Goal: Information Seeking & Learning: Learn about a topic

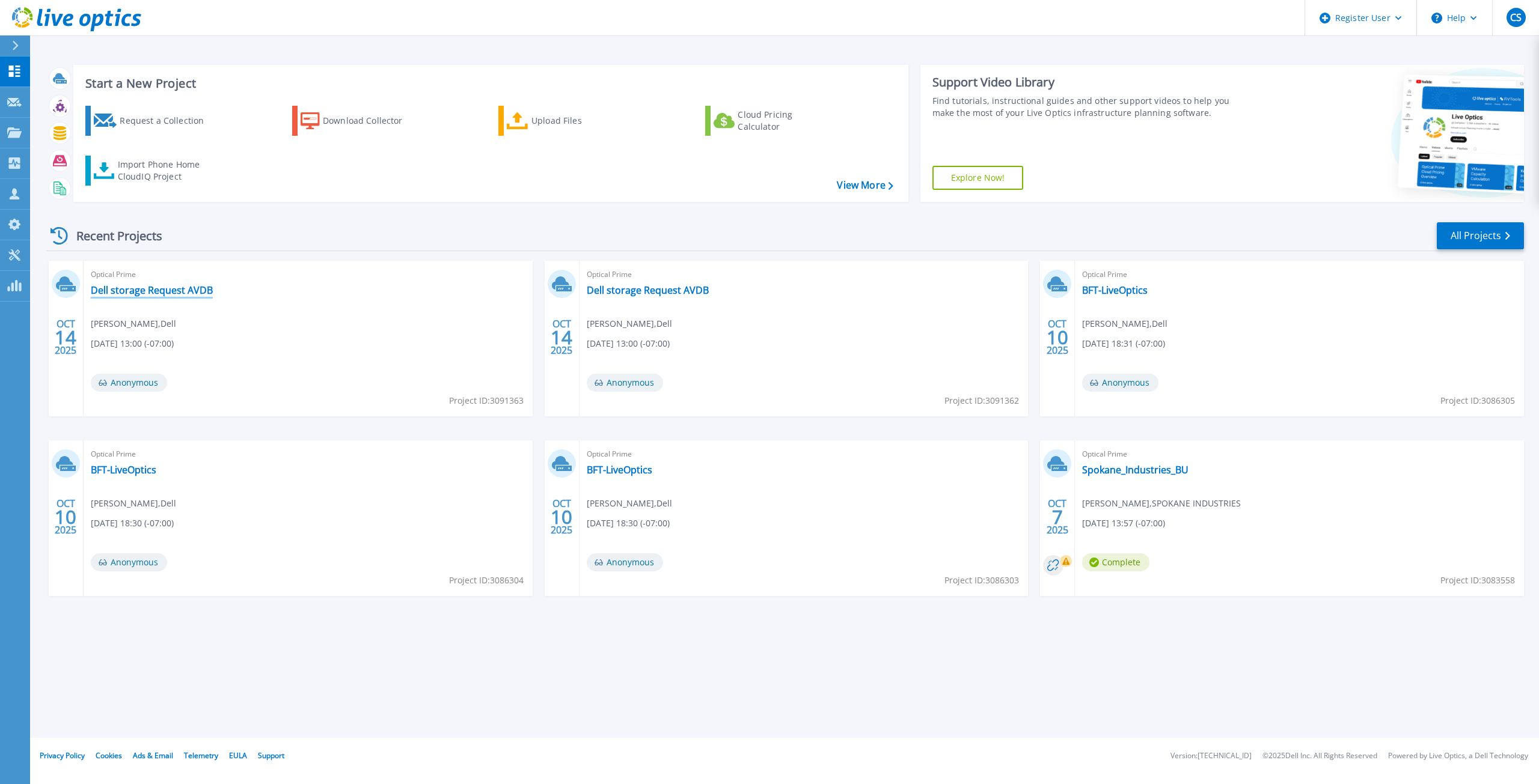
click at [194, 293] on link "Dell storage Request AVDB" at bounding box center [152, 290] width 122 height 12
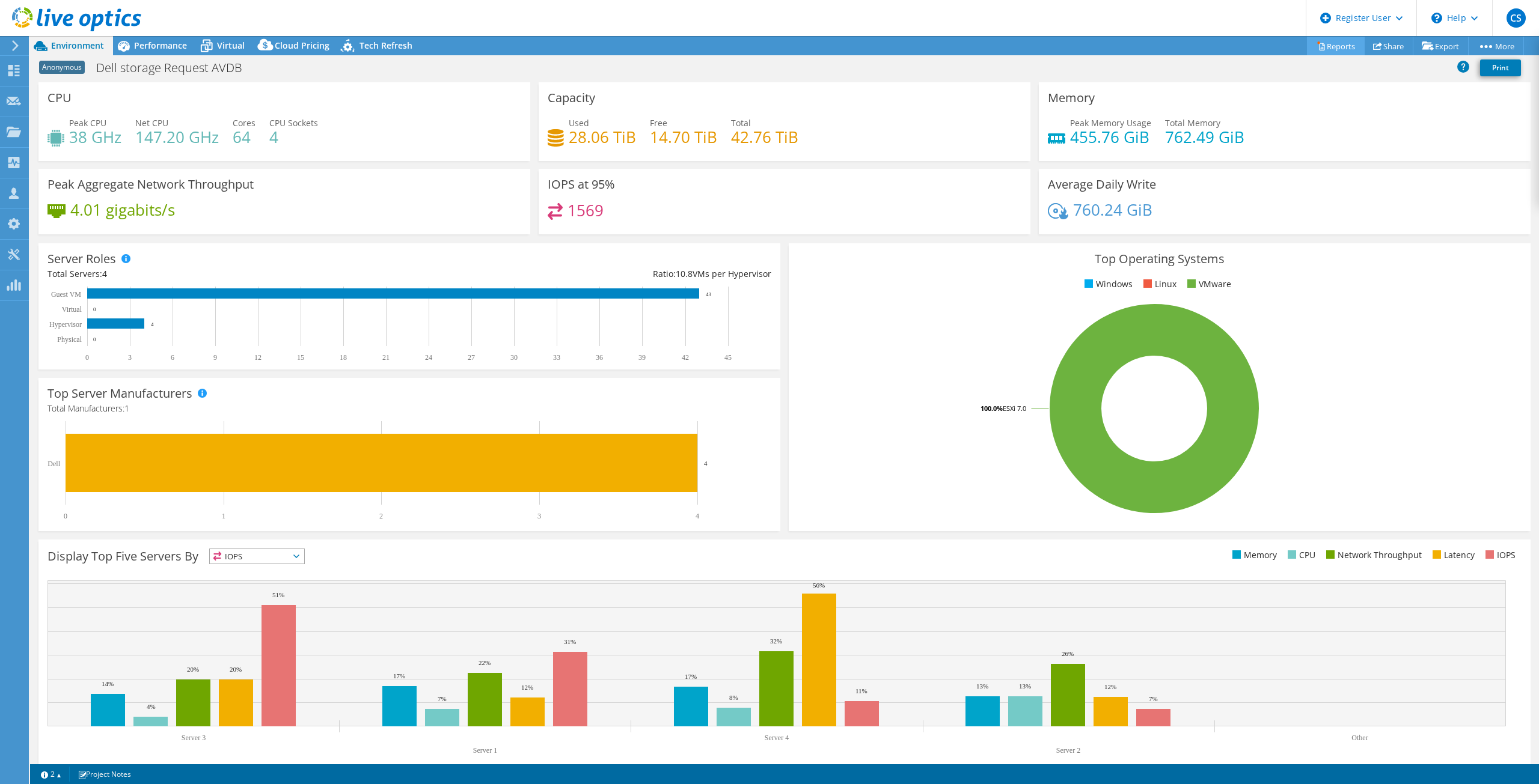
click at [1337, 50] on link "Reports" at bounding box center [1336, 46] width 58 height 18
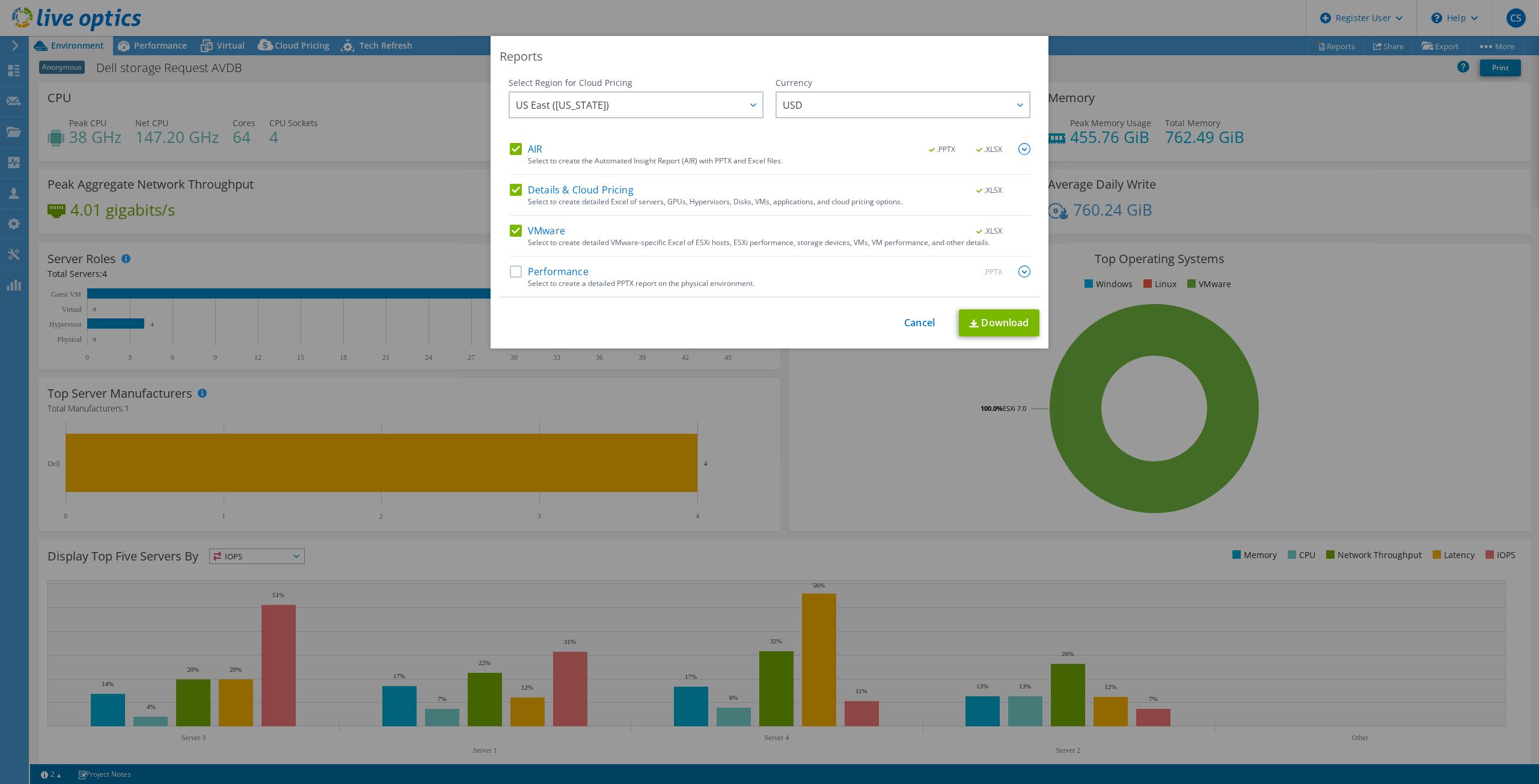
click at [510, 278] on div "Performance .PPTX" at bounding box center [770, 272] width 521 height 14
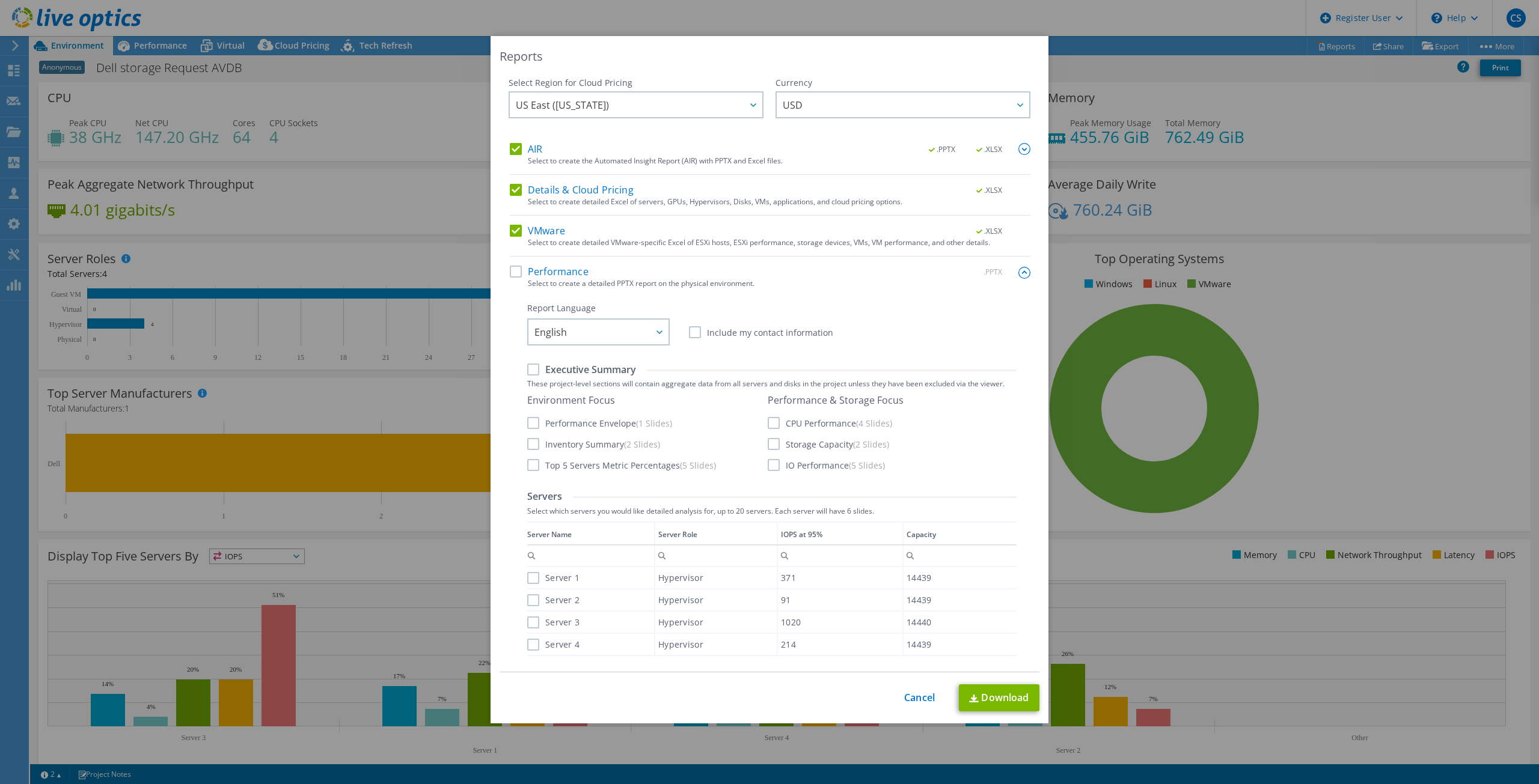
click at [513, 271] on label "Performance" at bounding box center [550, 271] width 79 height 12
click at [0, 0] on input "Performance" at bounding box center [0, 0] width 0 height 0
click at [988, 695] on link "Download" at bounding box center [999, 698] width 81 height 27
click at [1019, 274] on img at bounding box center [1025, 272] width 12 height 12
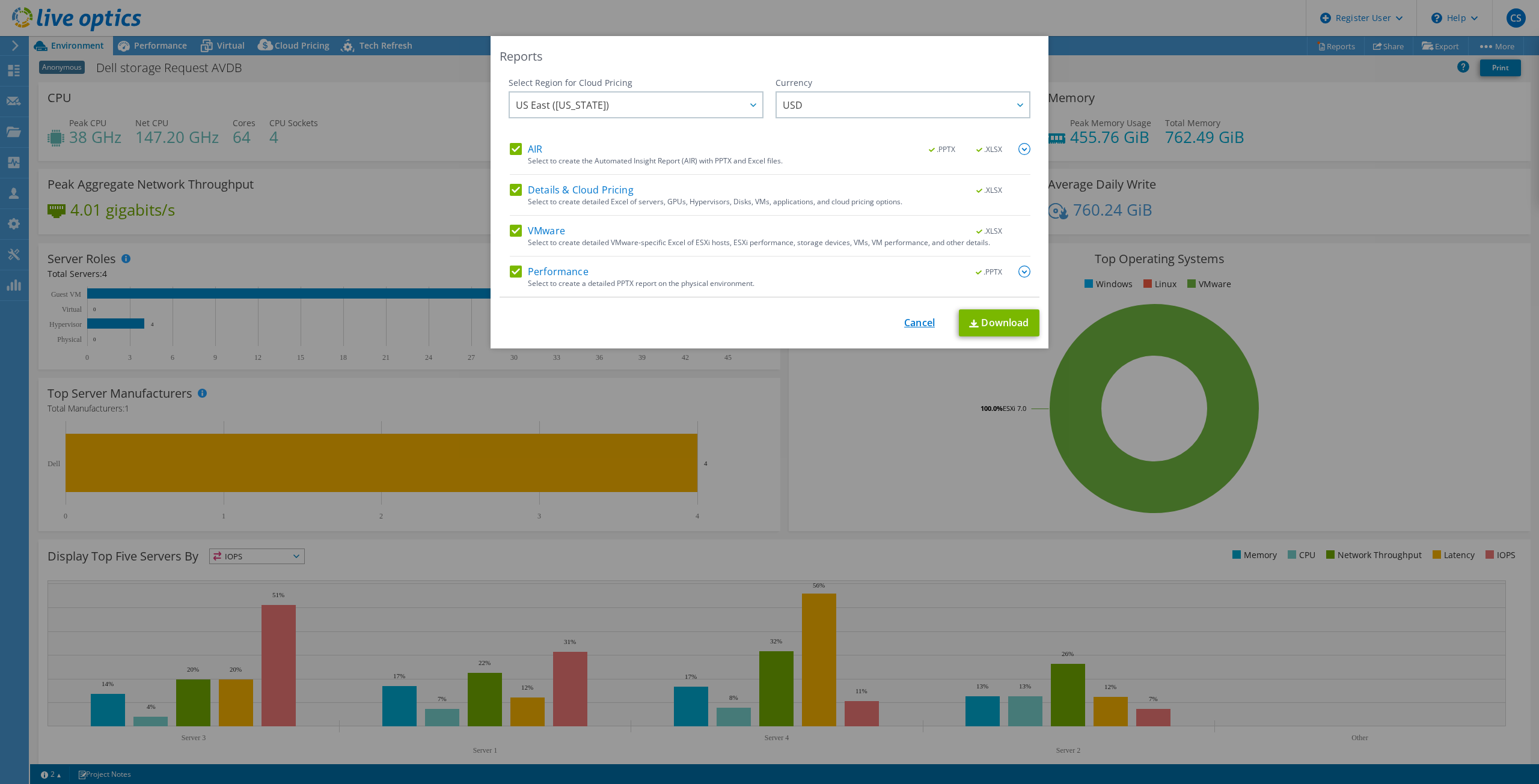
click at [918, 323] on link "Cancel" at bounding box center [919, 323] width 31 height 11
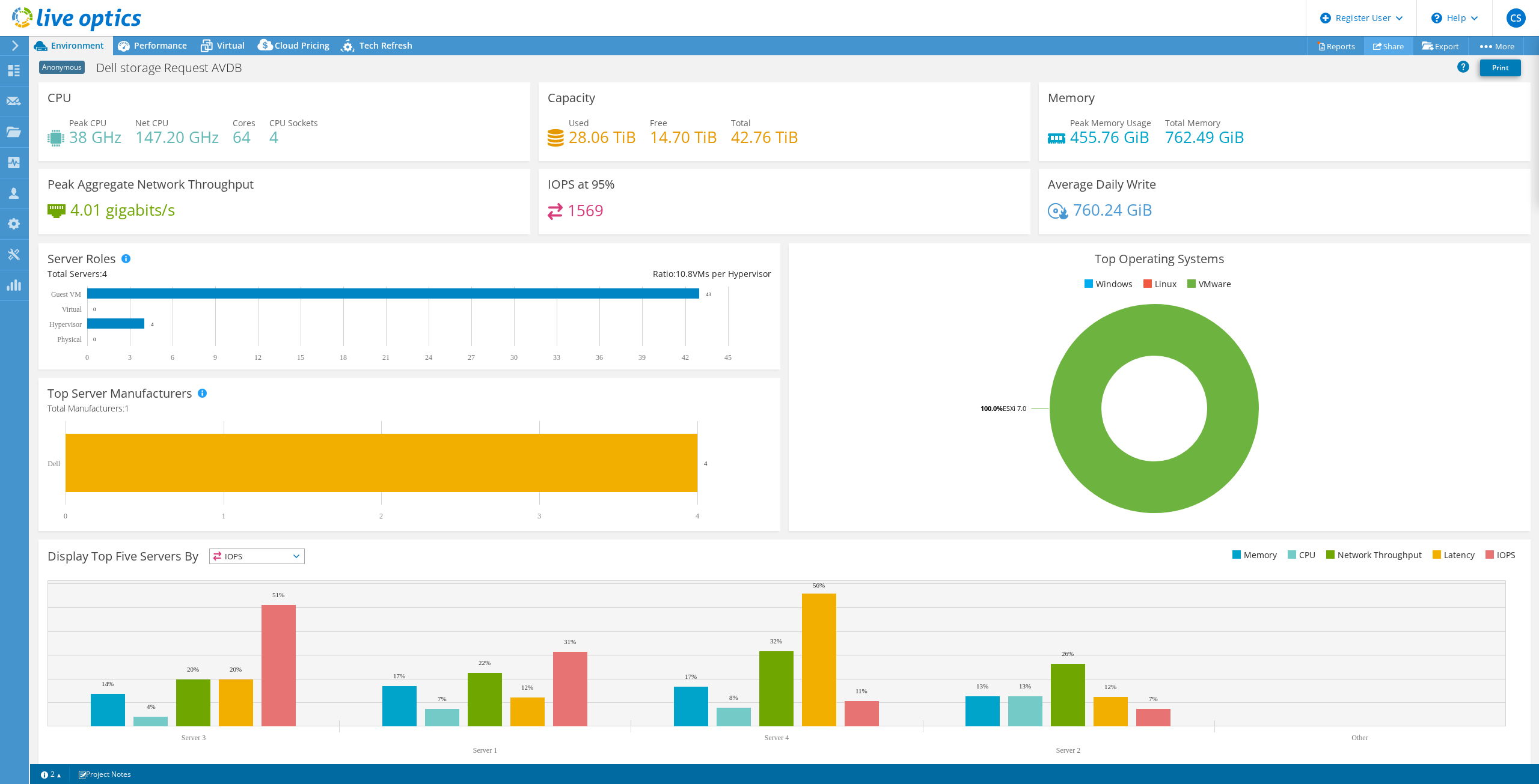
click at [1374, 44] on use at bounding box center [1378, 46] width 9 height 8
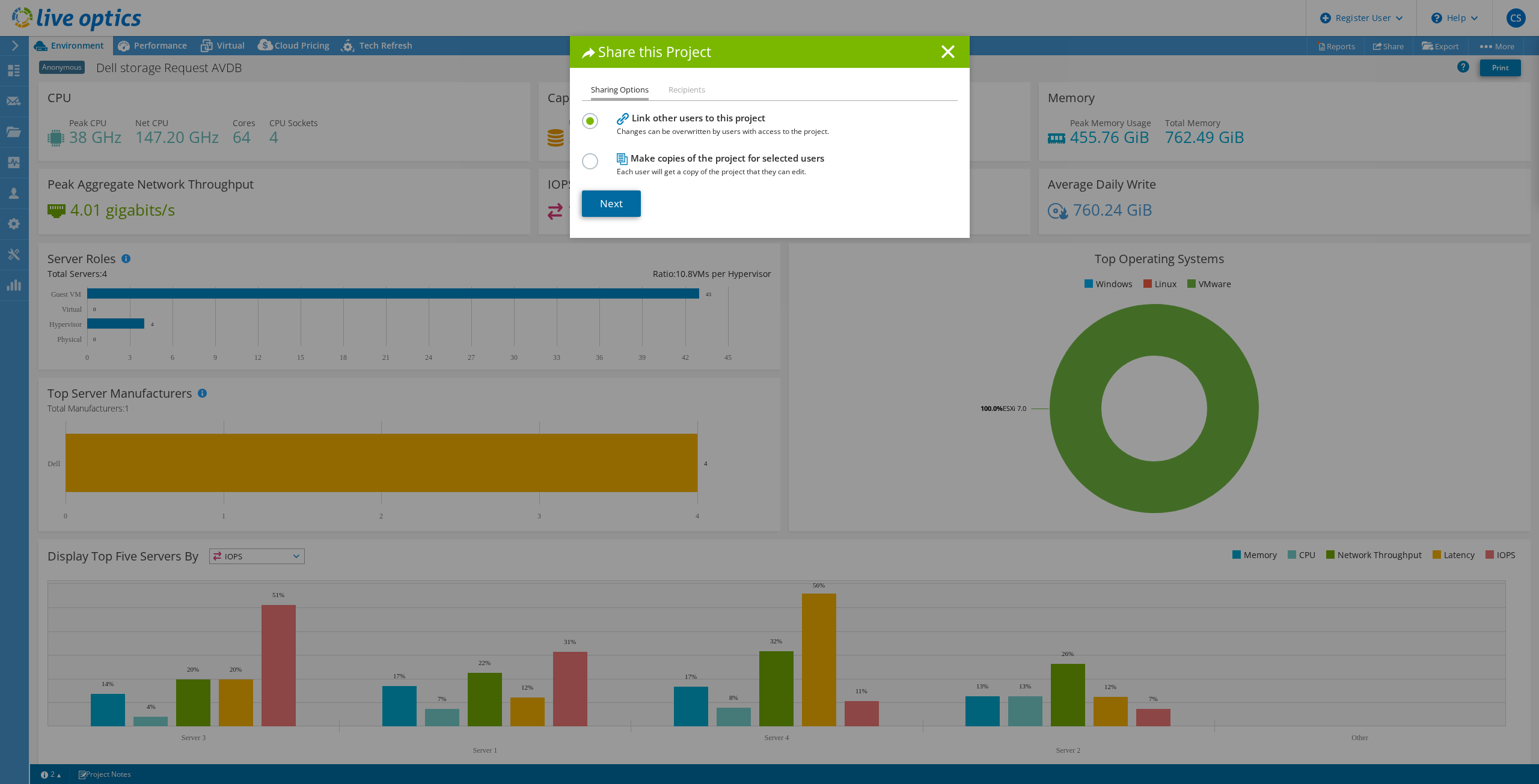
click at [606, 202] on link "Next" at bounding box center [611, 204] width 59 height 27
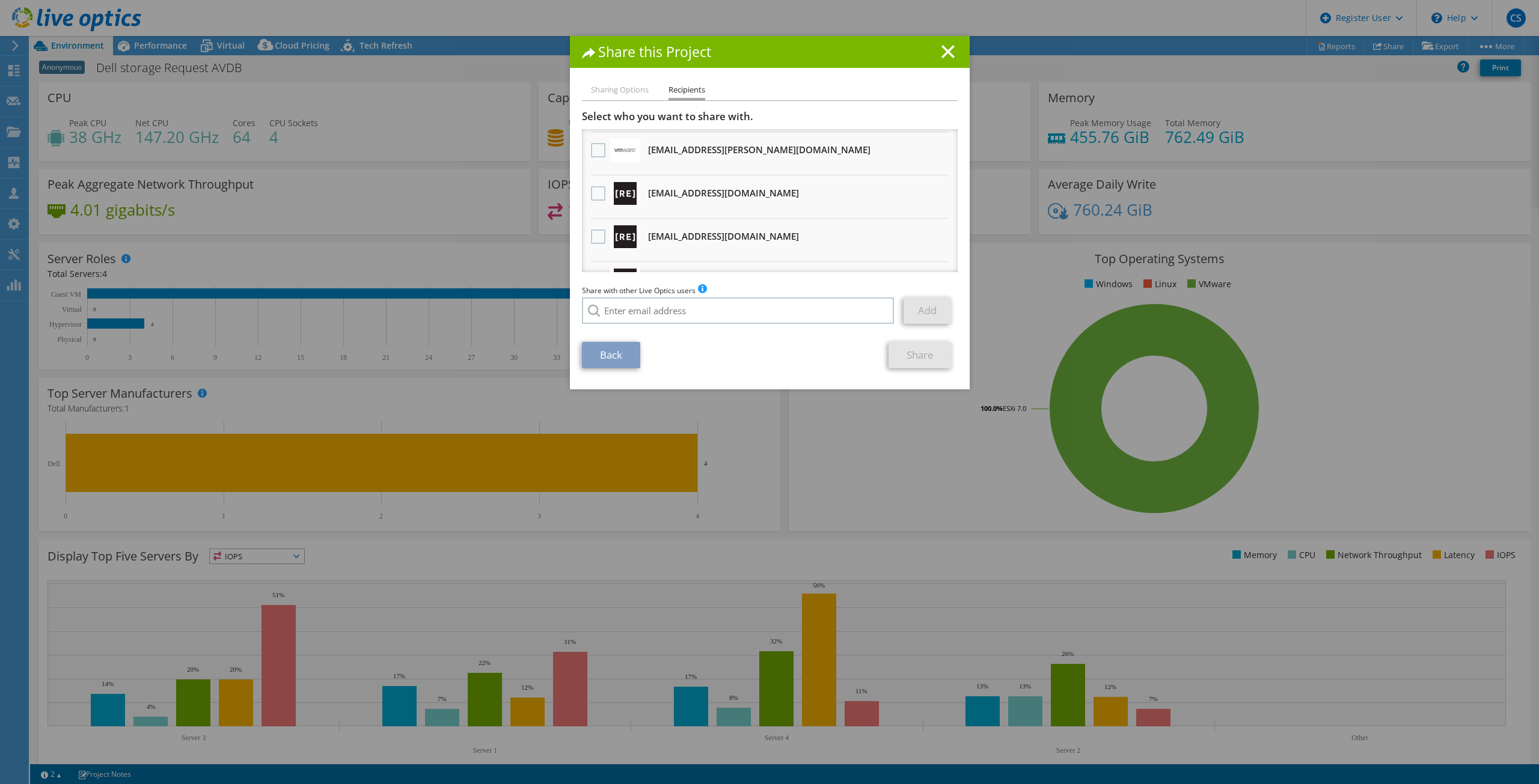
scroll to position [60, 0]
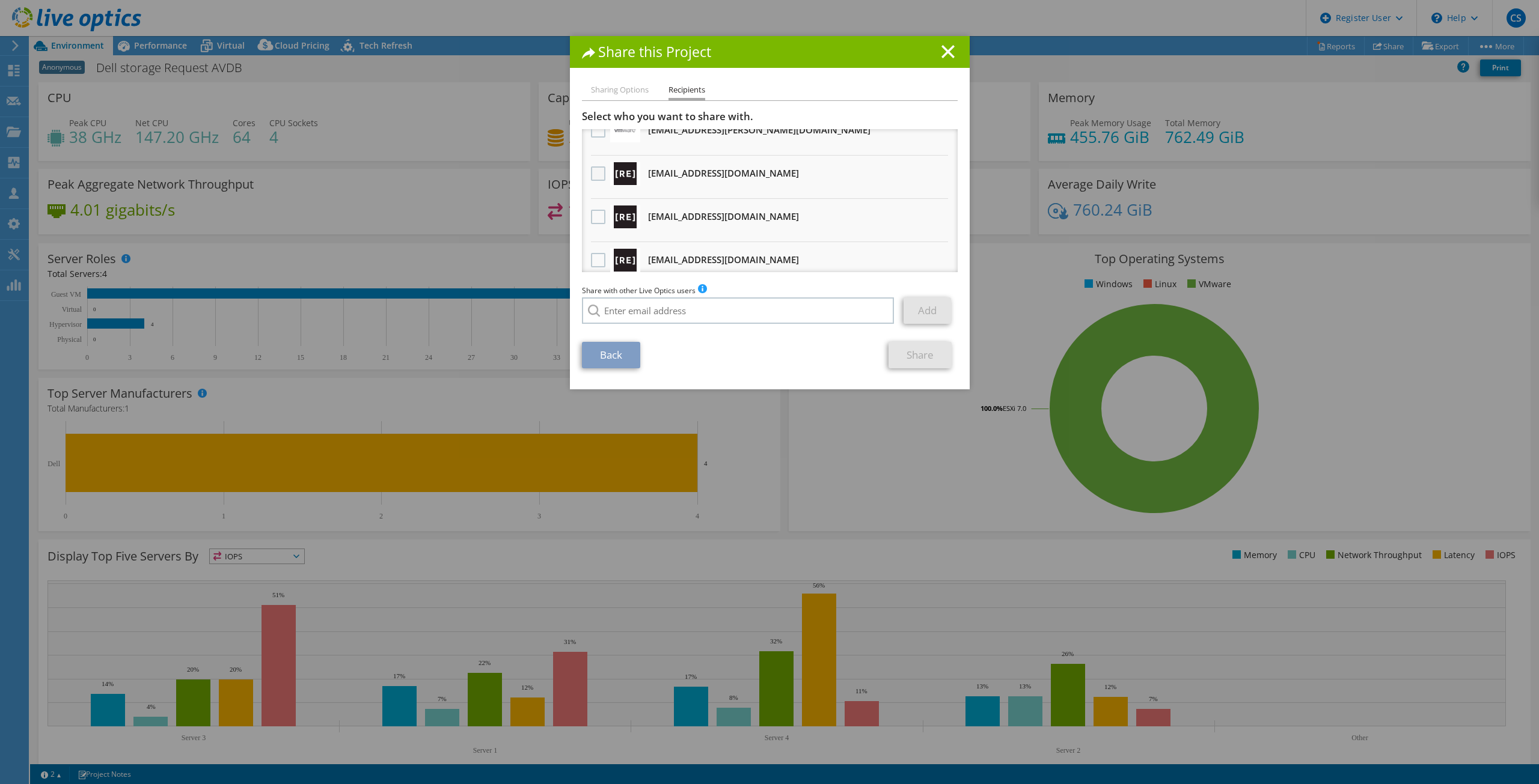
click at [591, 174] on label at bounding box center [599, 174] width 17 height 15
click at [0, 0] on input "checkbox" at bounding box center [0, 0] width 0 height 0
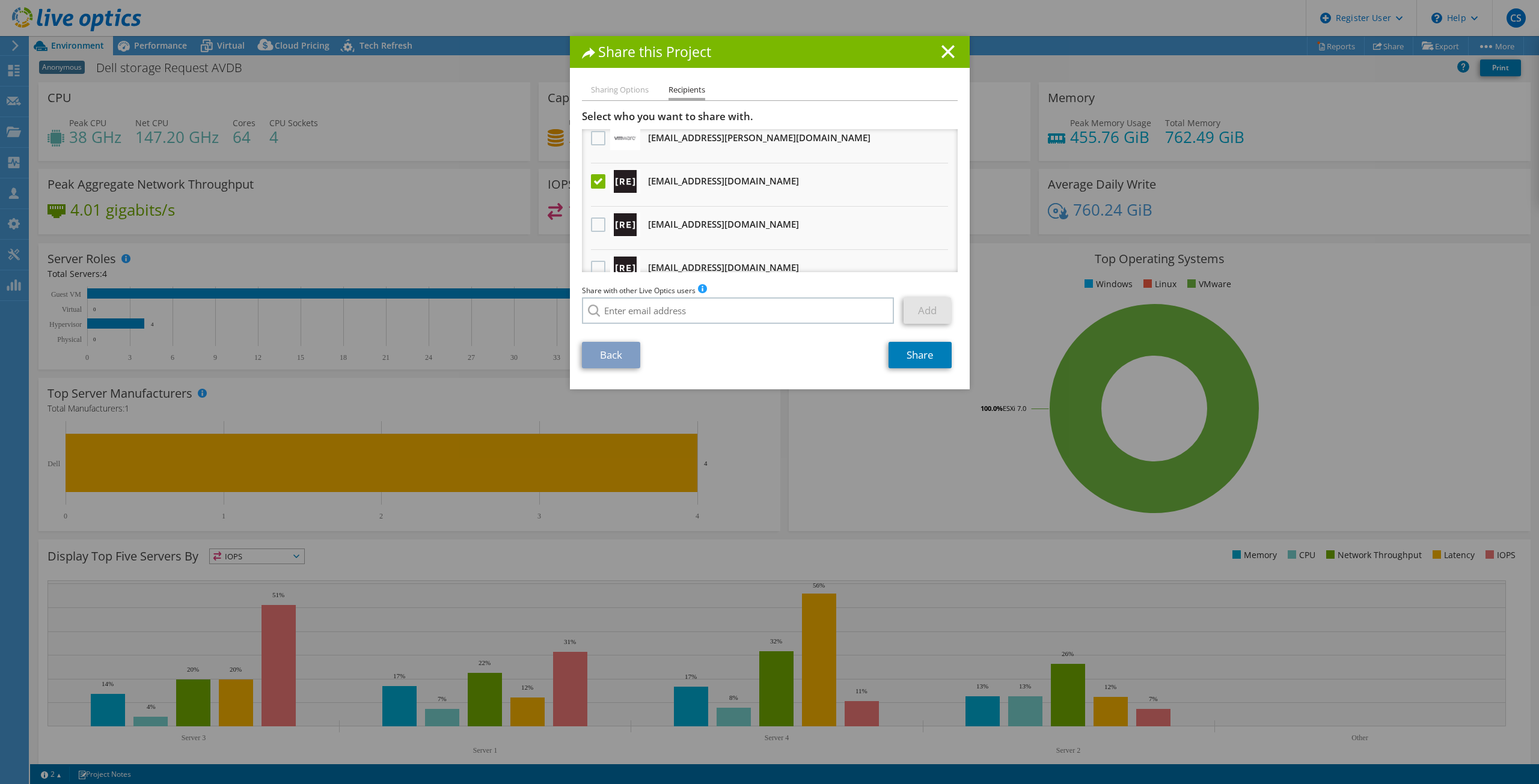
scroll to position [73, 0]
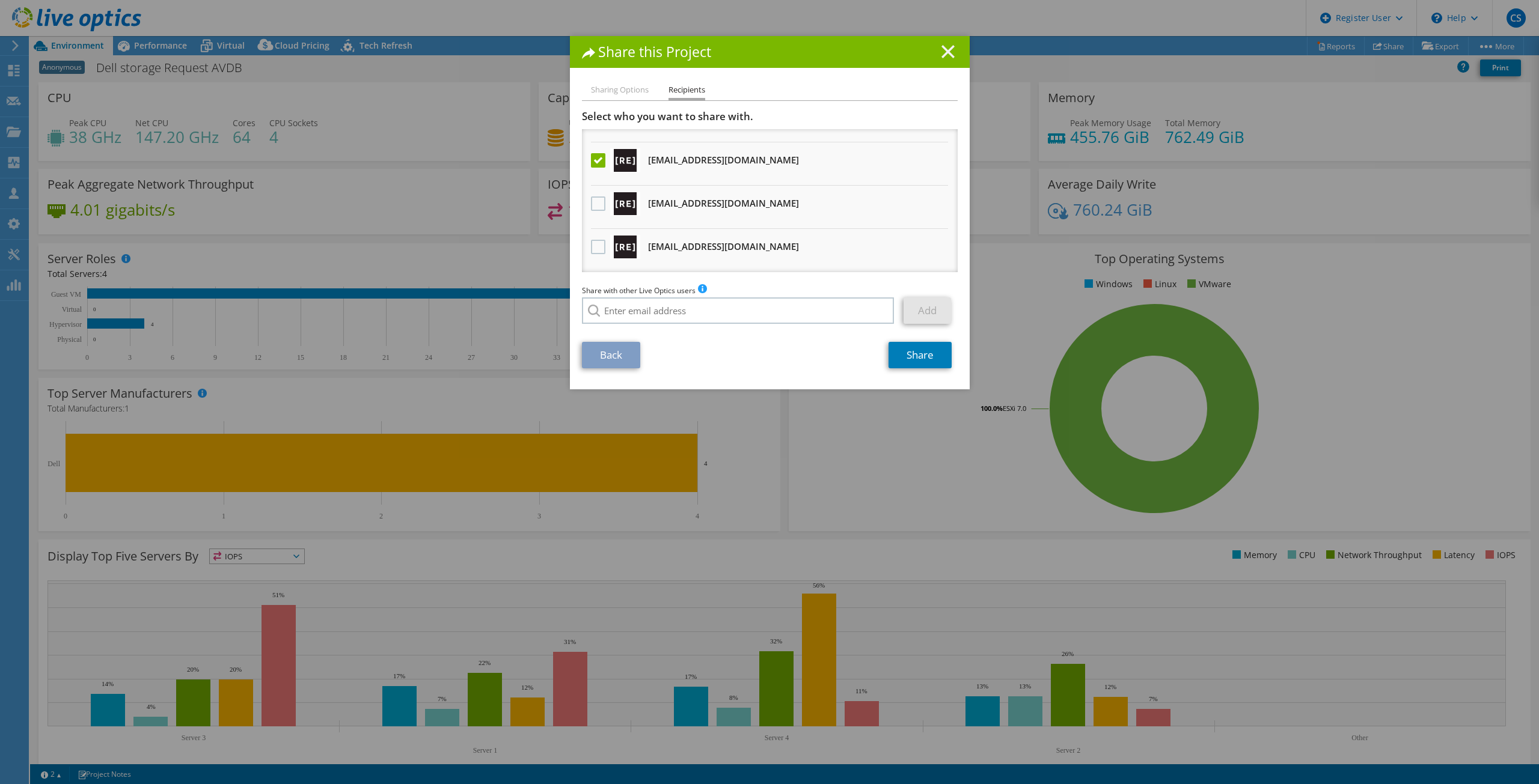
click at [949, 48] on line at bounding box center [948, 52] width 12 height 12
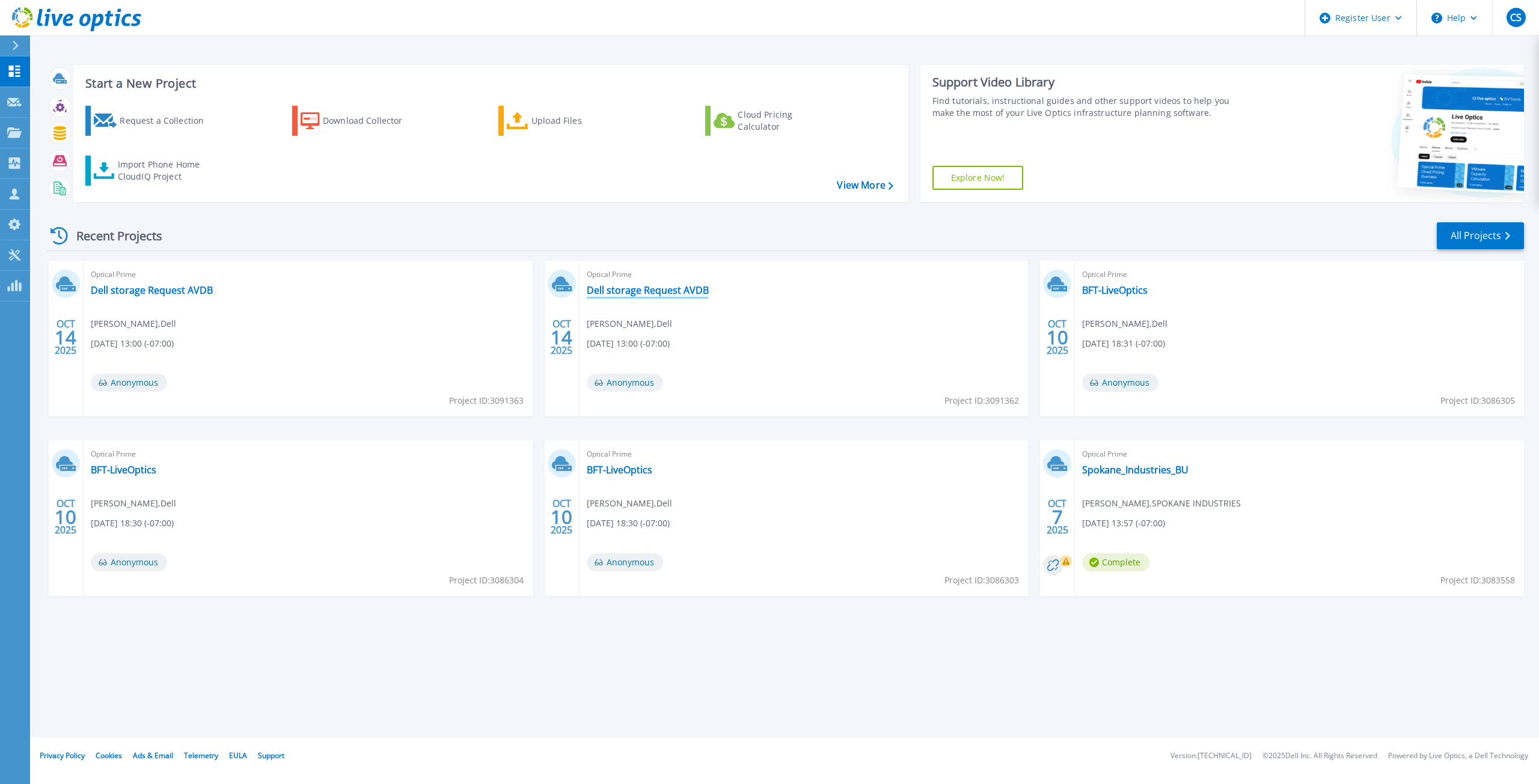
click at [630, 290] on link "Dell storage Request AVDB" at bounding box center [648, 290] width 122 height 12
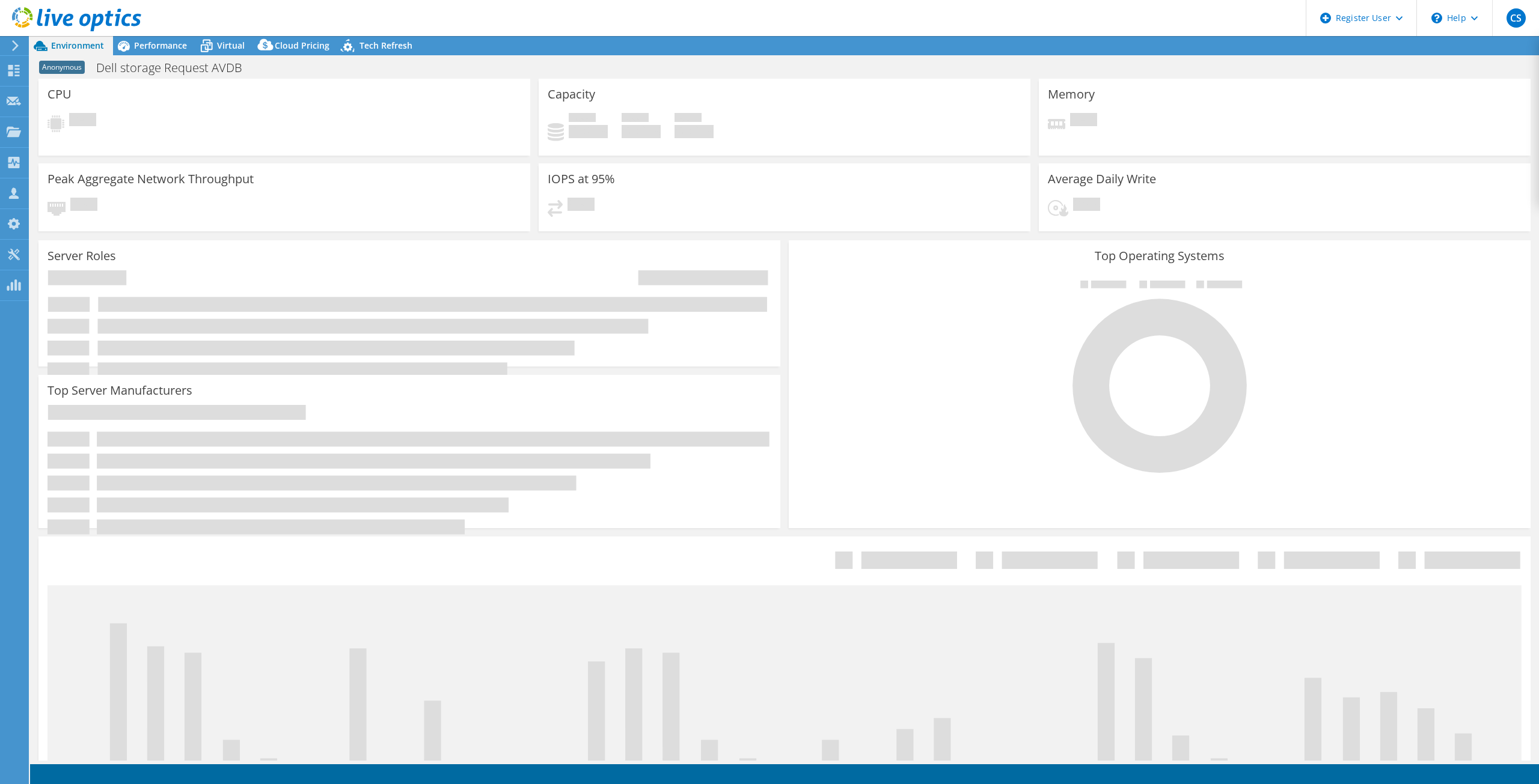
select select "USD"
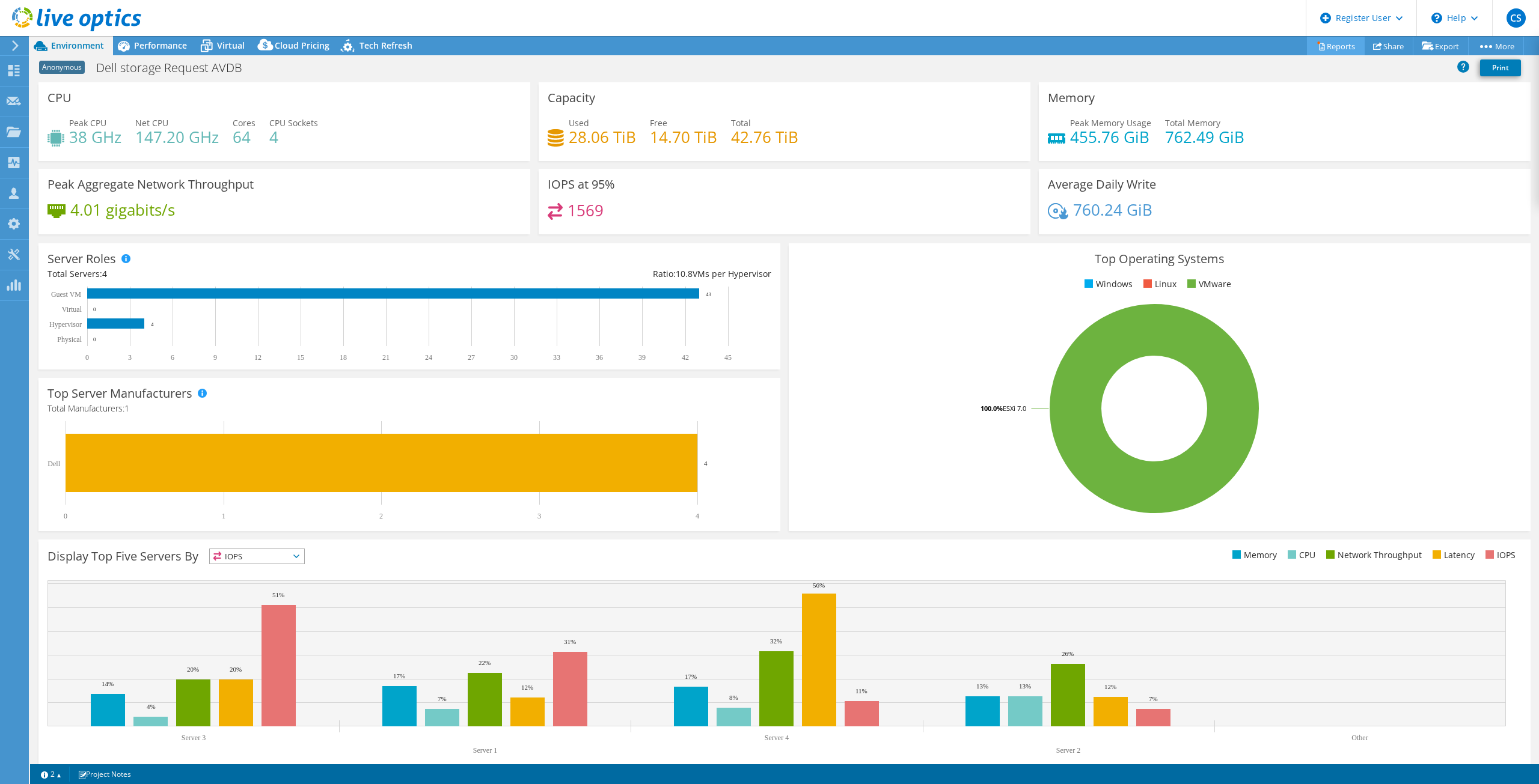
click at [1335, 48] on link "Reports" at bounding box center [1336, 46] width 58 height 18
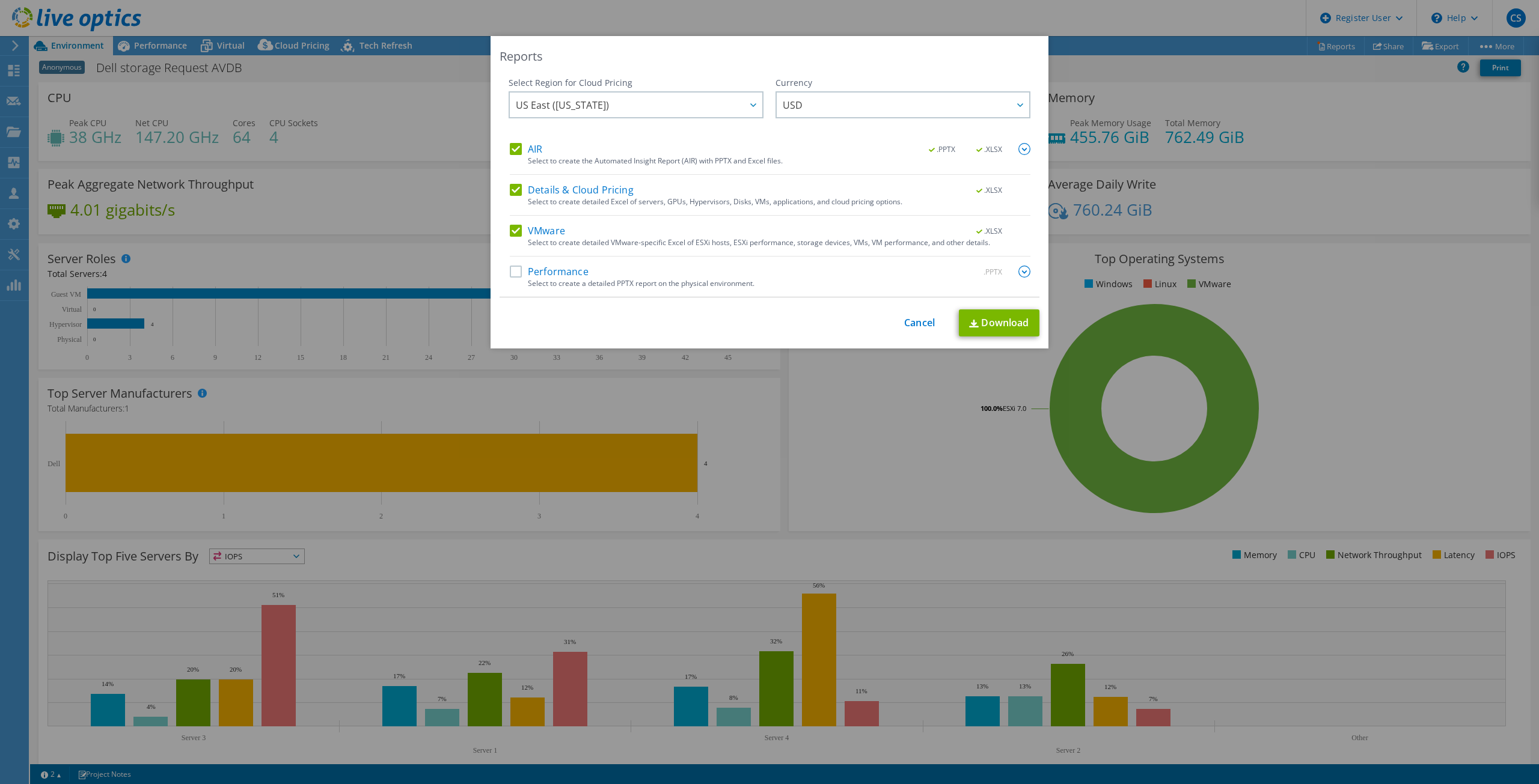
click at [1125, 48] on div "Reports Select Region for Cloud Pricing Asia Pacific (Hong Kong) Asia Pacific (…" at bounding box center [769, 392] width 1539 height 712
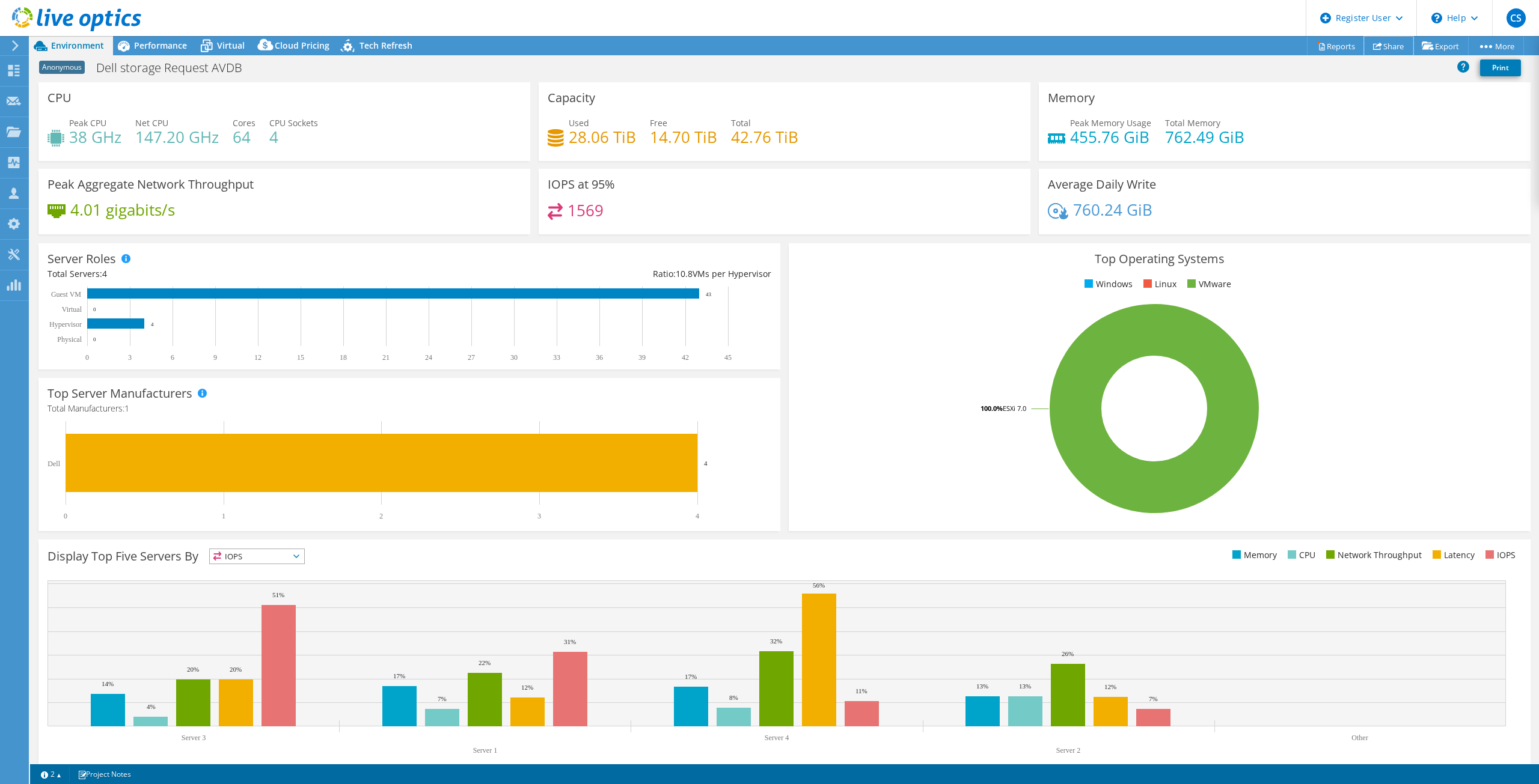
click at [1387, 46] on link "Share" at bounding box center [1389, 46] width 49 height 18
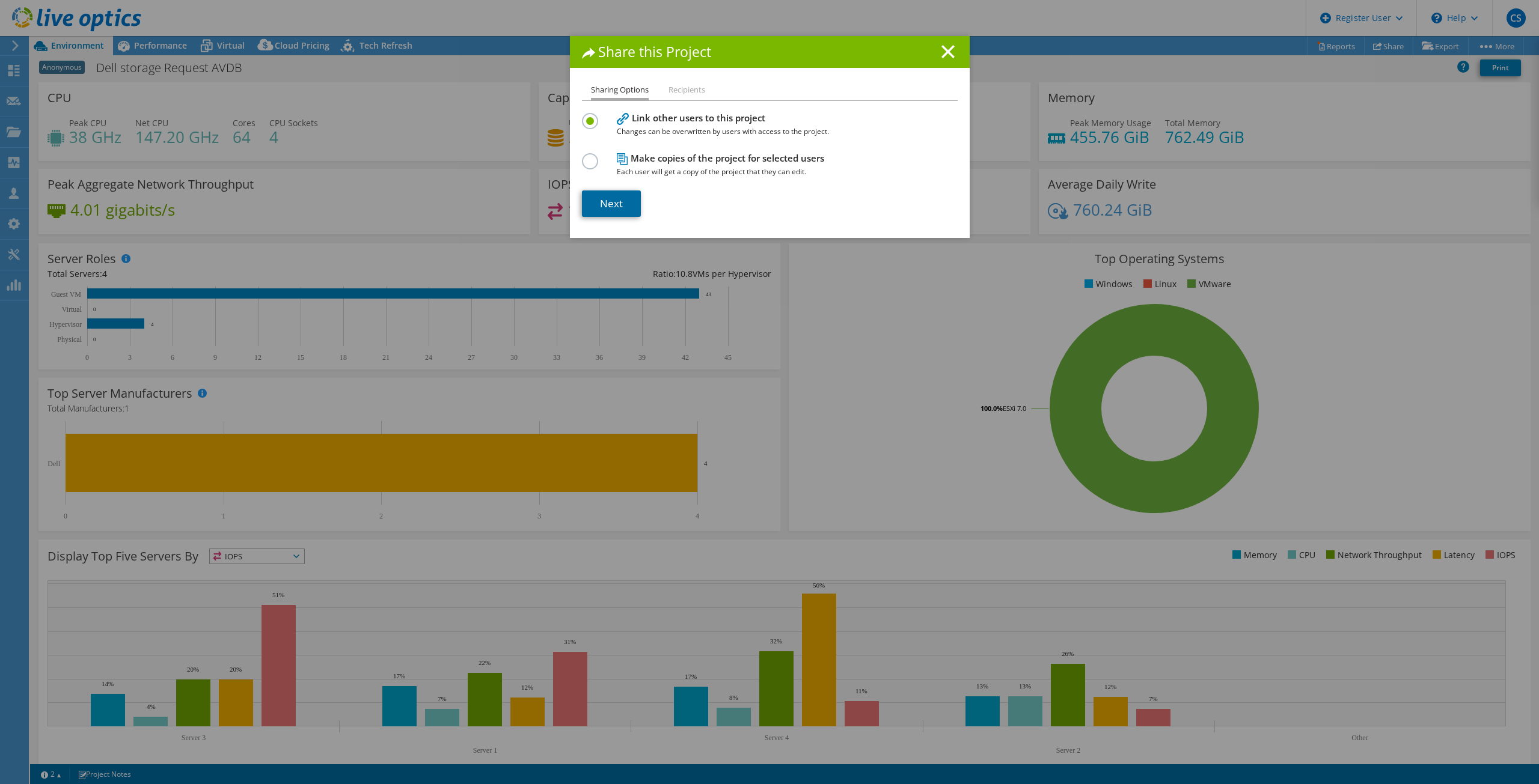
click at [614, 193] on link "Next" at bounding box center [611, 204] width 59 height 27
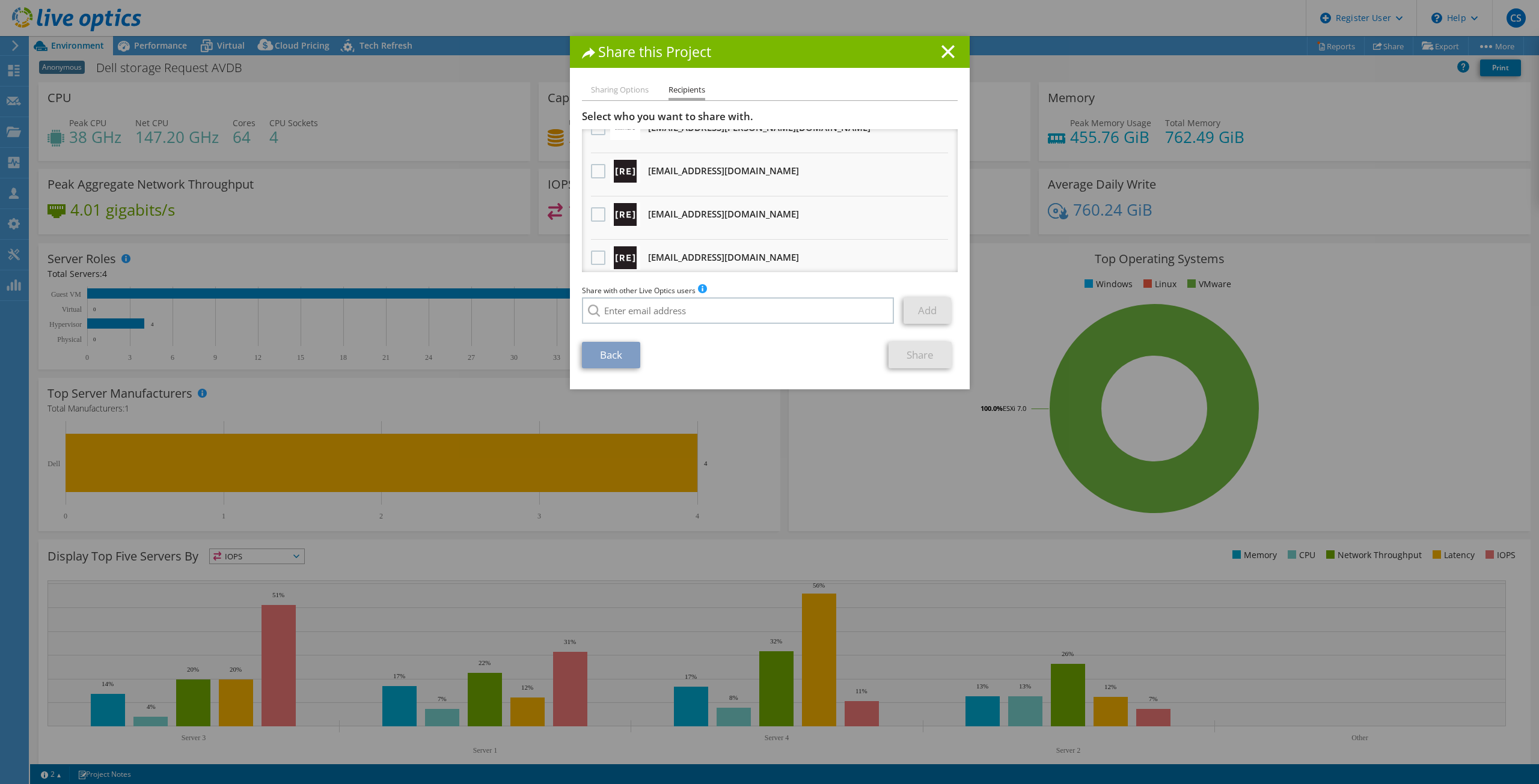
scroll to position [73, 0]
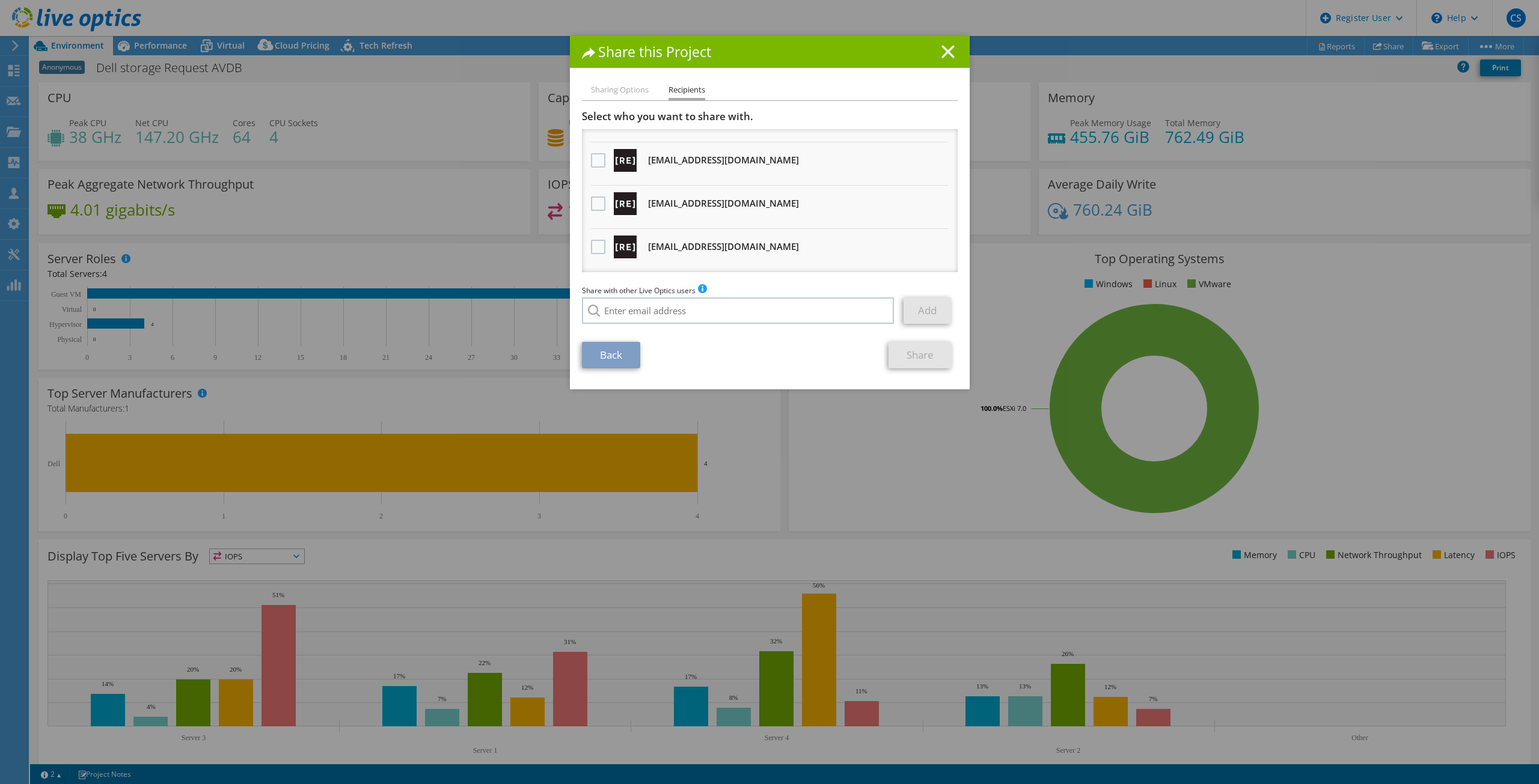
click at [946, 50] on line at bounding box center [948, 52] width 12 height 12
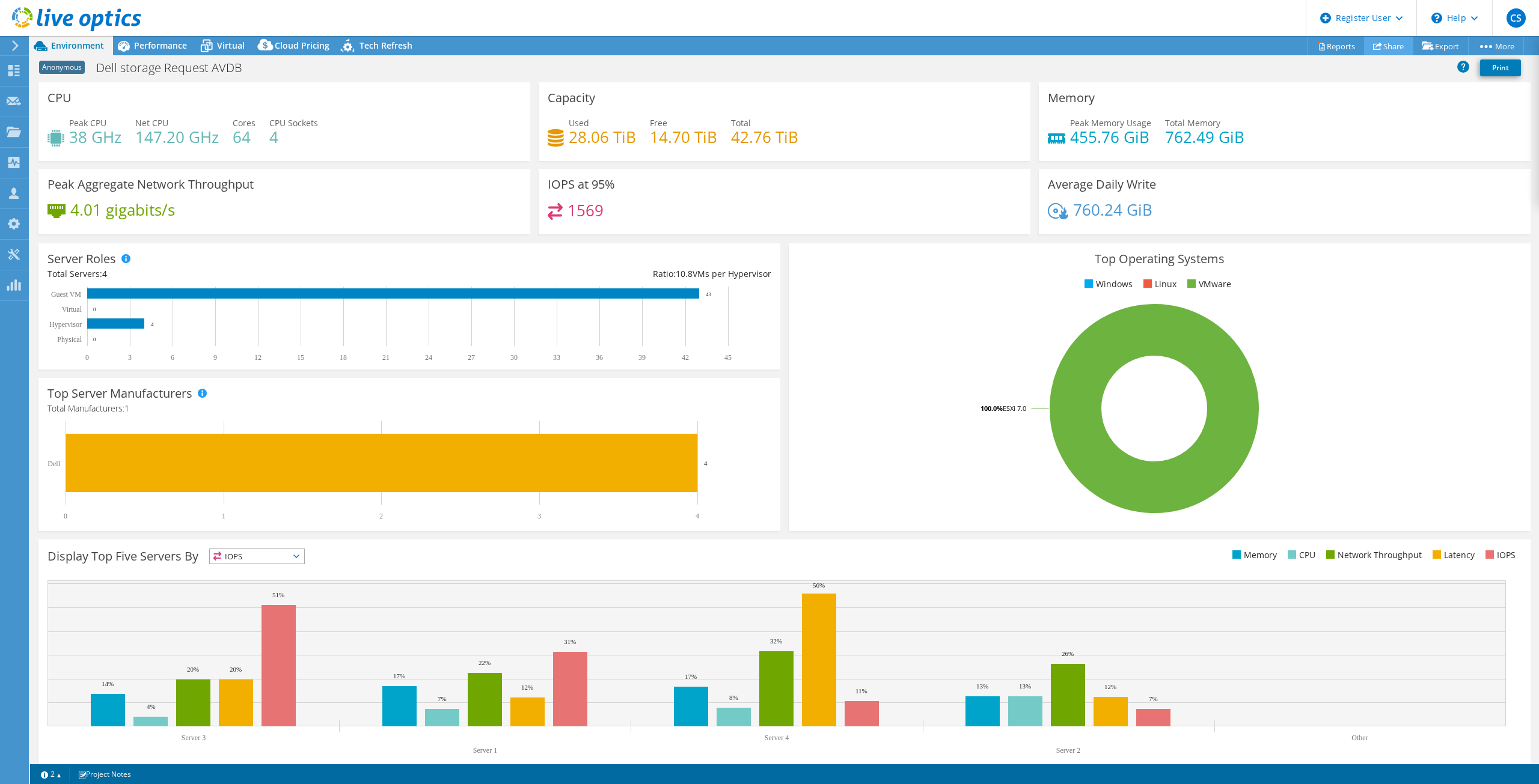
click at [1392, 47] on link "Share" at bounding box center [1389, 46] width 49 height 18
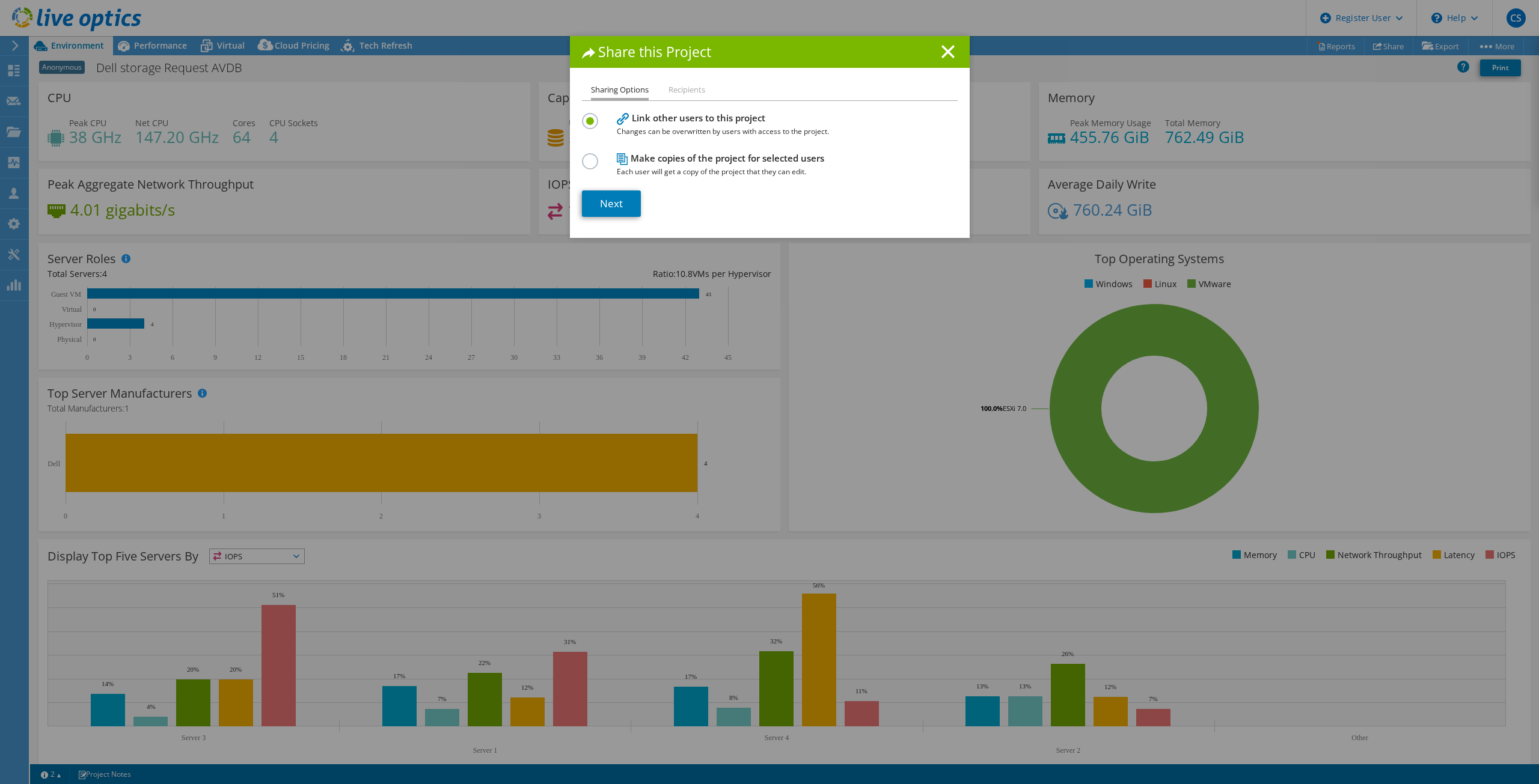
click at [650, 162] on h4 "Make copies of the project for selected users Each user will get a copy of the …" at bounding box center [767, 165] width 301 height 27
click at [584, 157] on label at bounding box center [592, 155] width 21 height 3
click at [0, 0] on input "radio" at bounding box center [0, 0] width 0 height 0
click at [607, 199] on link "Next" at bounding box center [611, 204] width 59 height 27
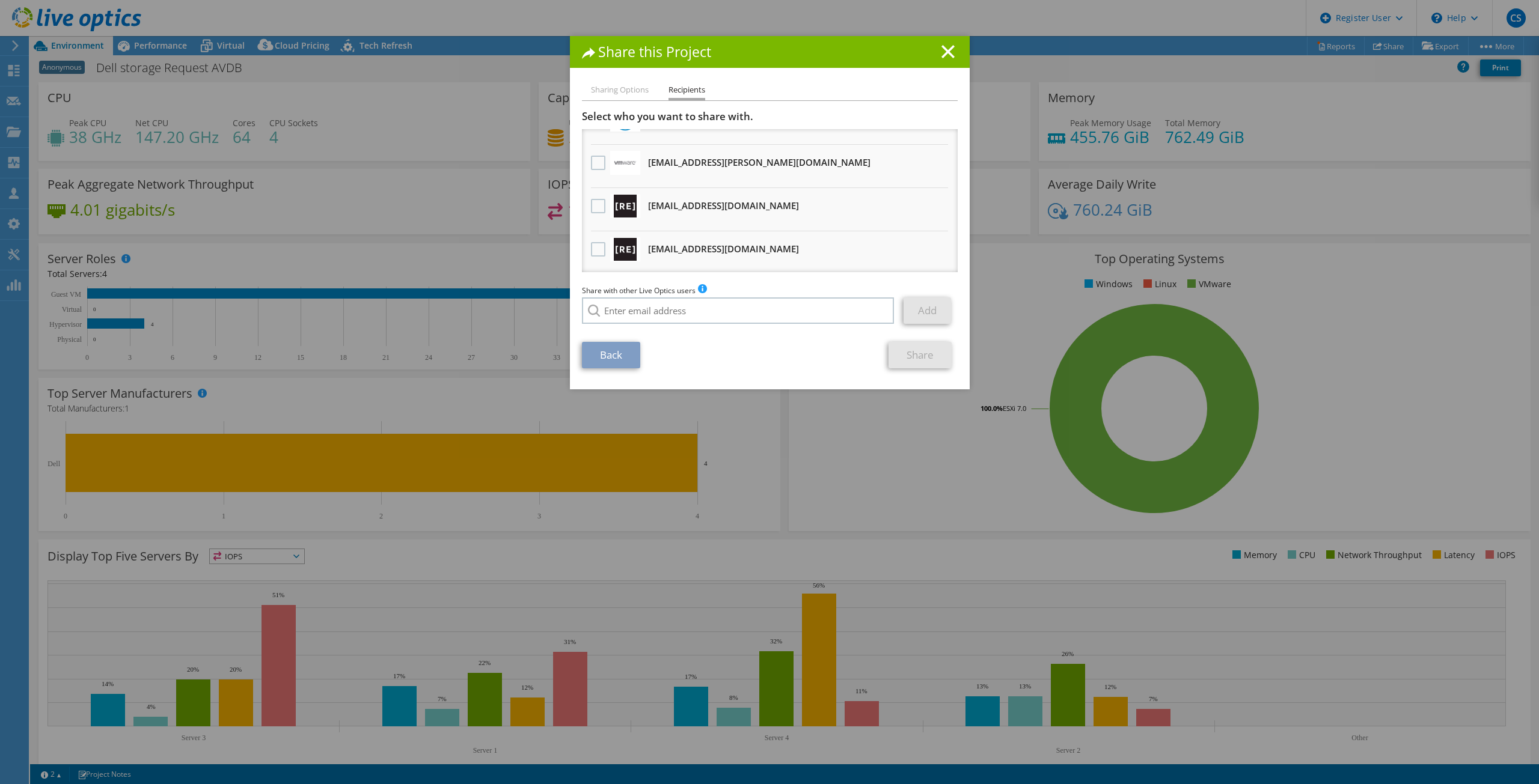
scroll to position [0, 0]
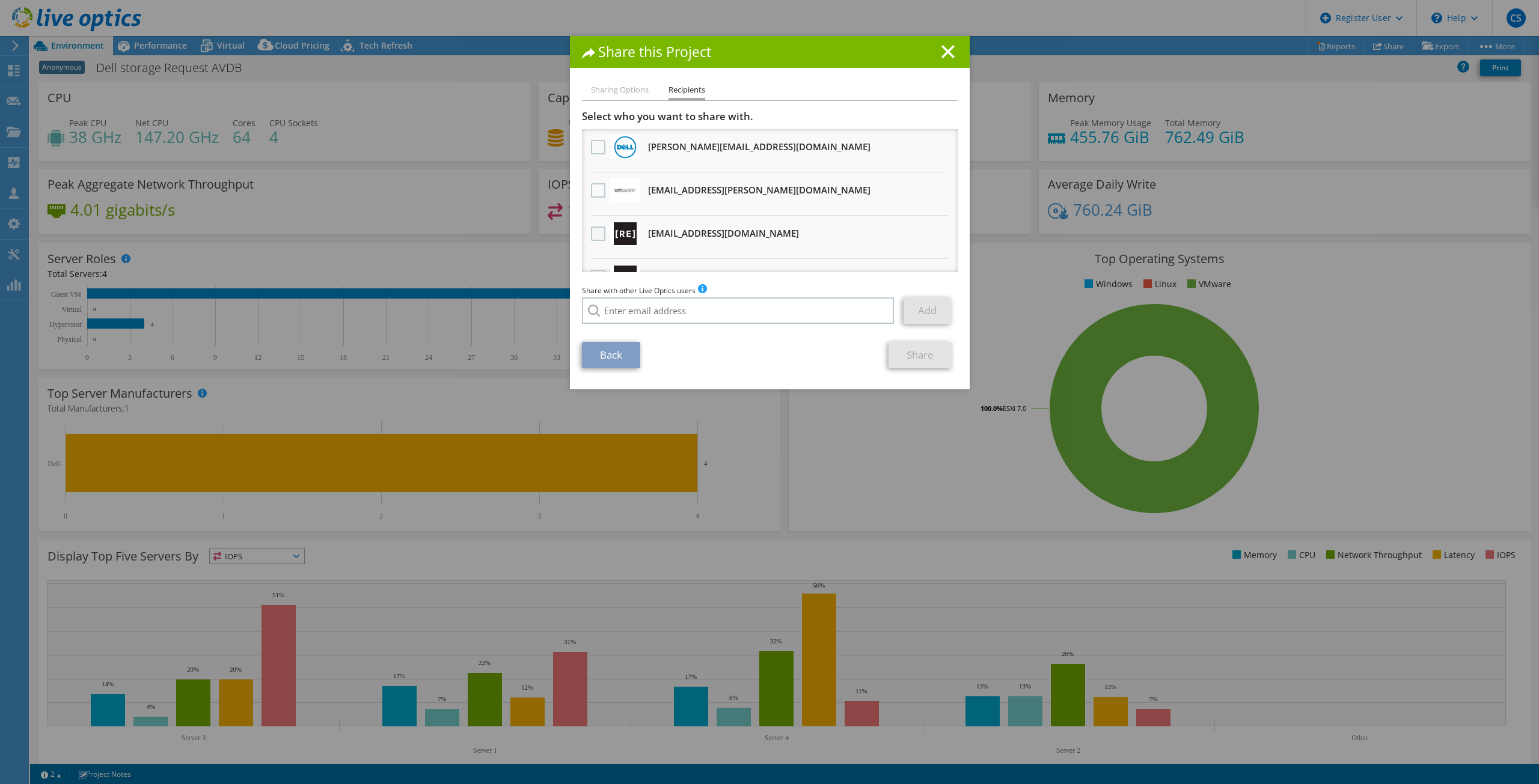
click at [592, 234] on label at bounding box center [599, 234] width 17 height 15
click at [0, 0] on input "checkbox" at bounding box center [0, 0] width 0 height 0
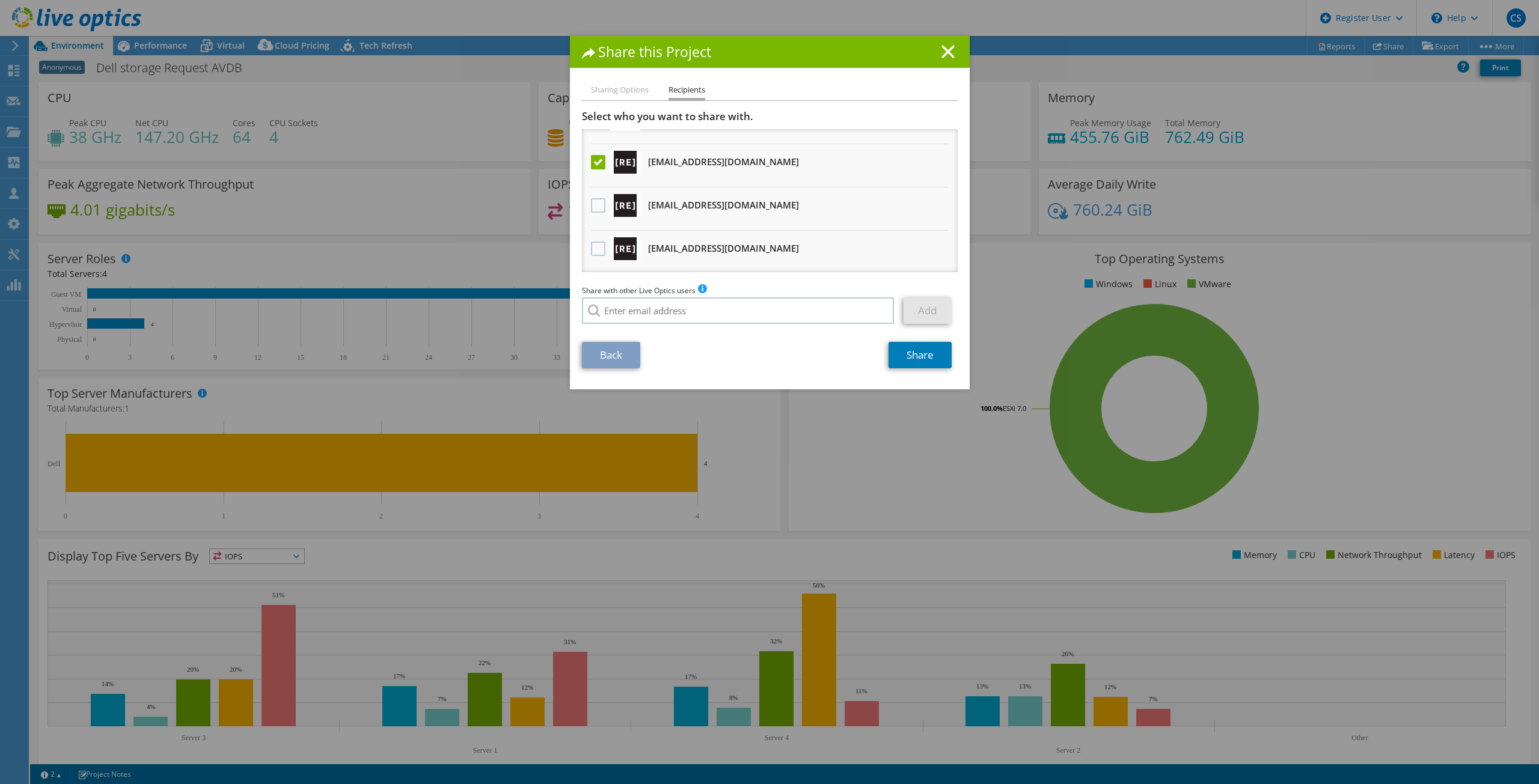
scroll to position [73, 0]
click at [620, 95] on li "Sharing Options" at bounding box center [620, 90] width 58 height 15
click at [620, 92] on li "Sharing Options" at bounding box center [620, 90] width 58 height 15
click at [623, 351] on link "Back" at bounding box center [611, 355] width 59 height 27
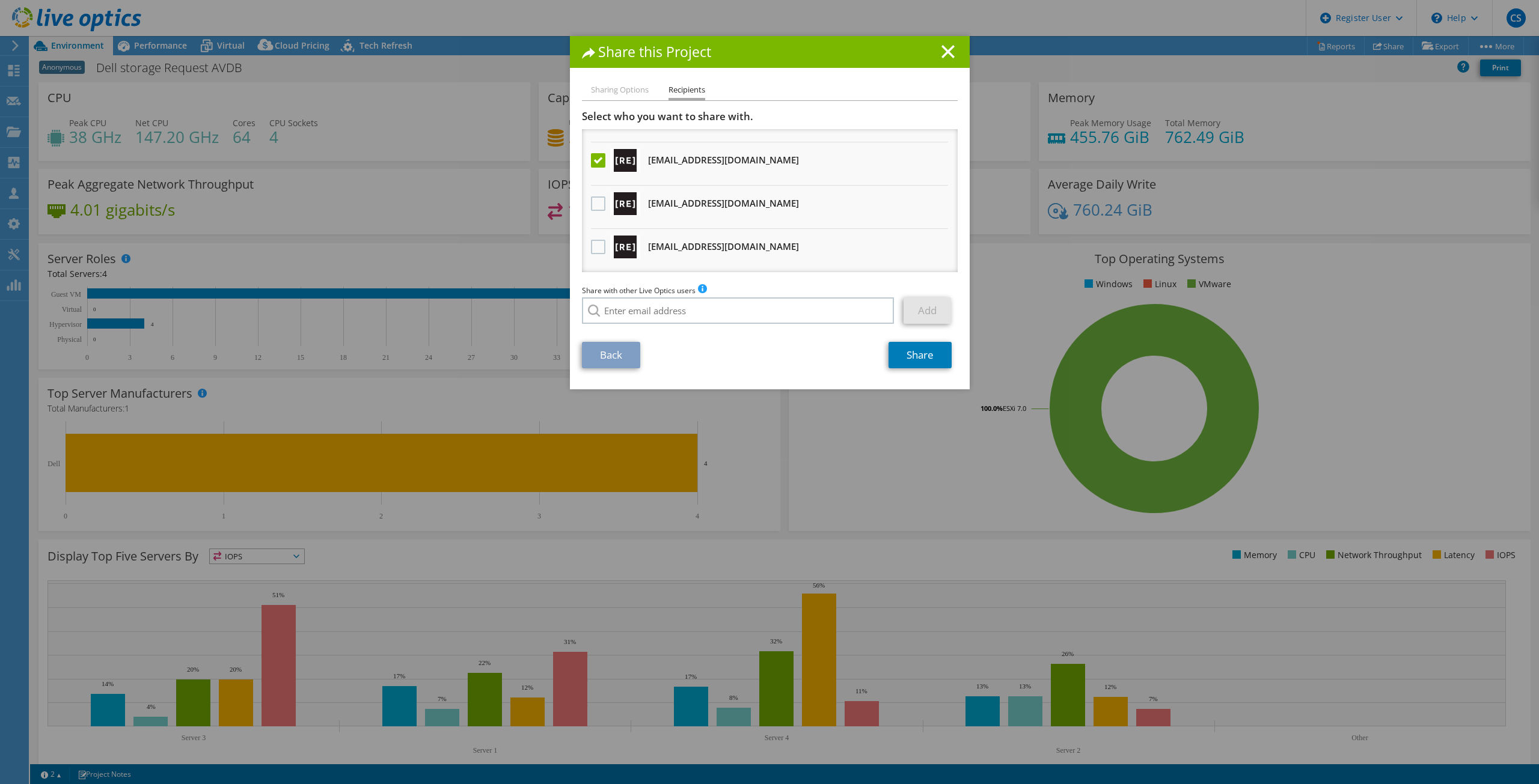
click at [623, 351] on div at bounding box center [769, 392] width 1539 height 784
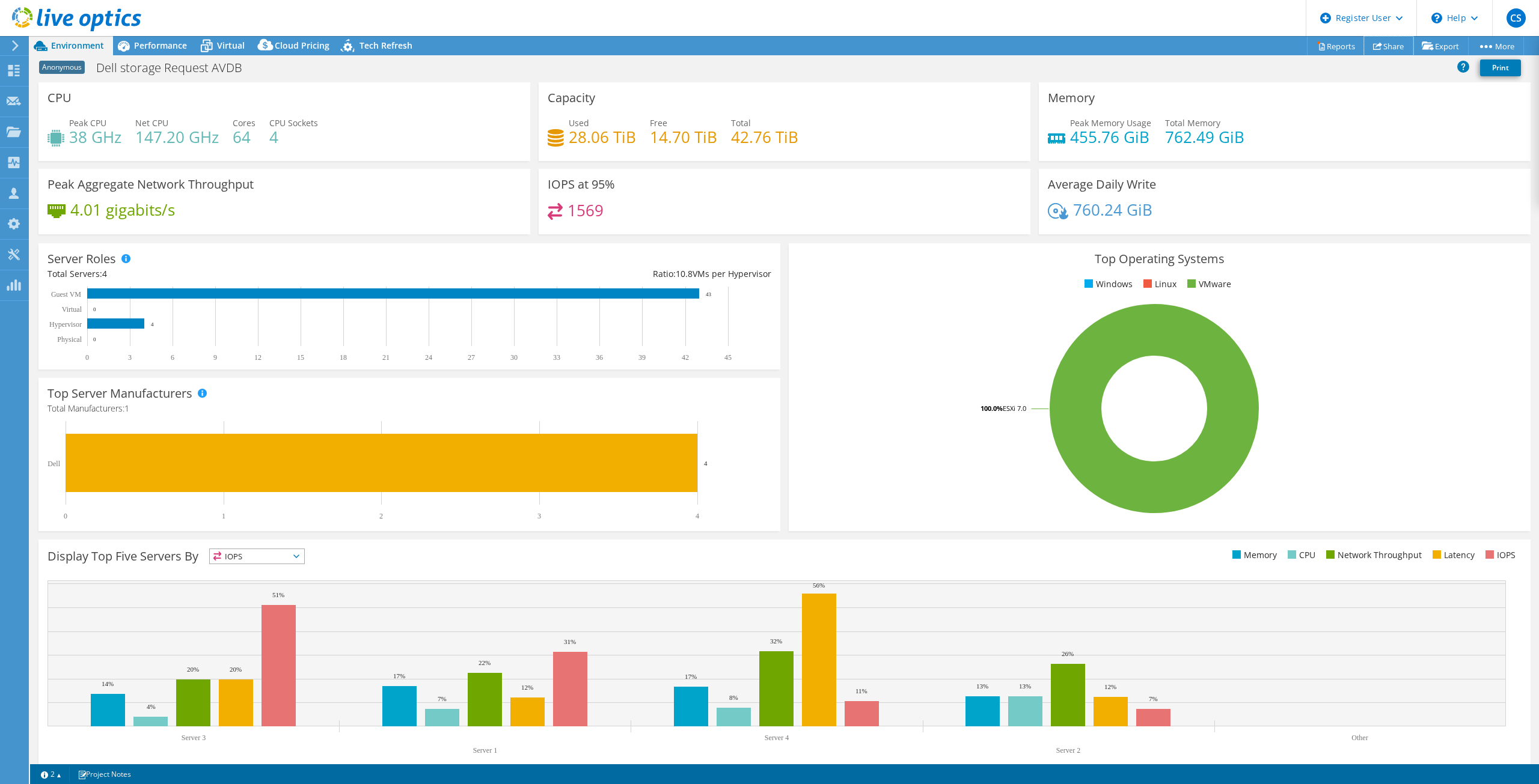
click at [1389, 47] on link "Share" at bounding box center [1389, 46] width 49 height 18
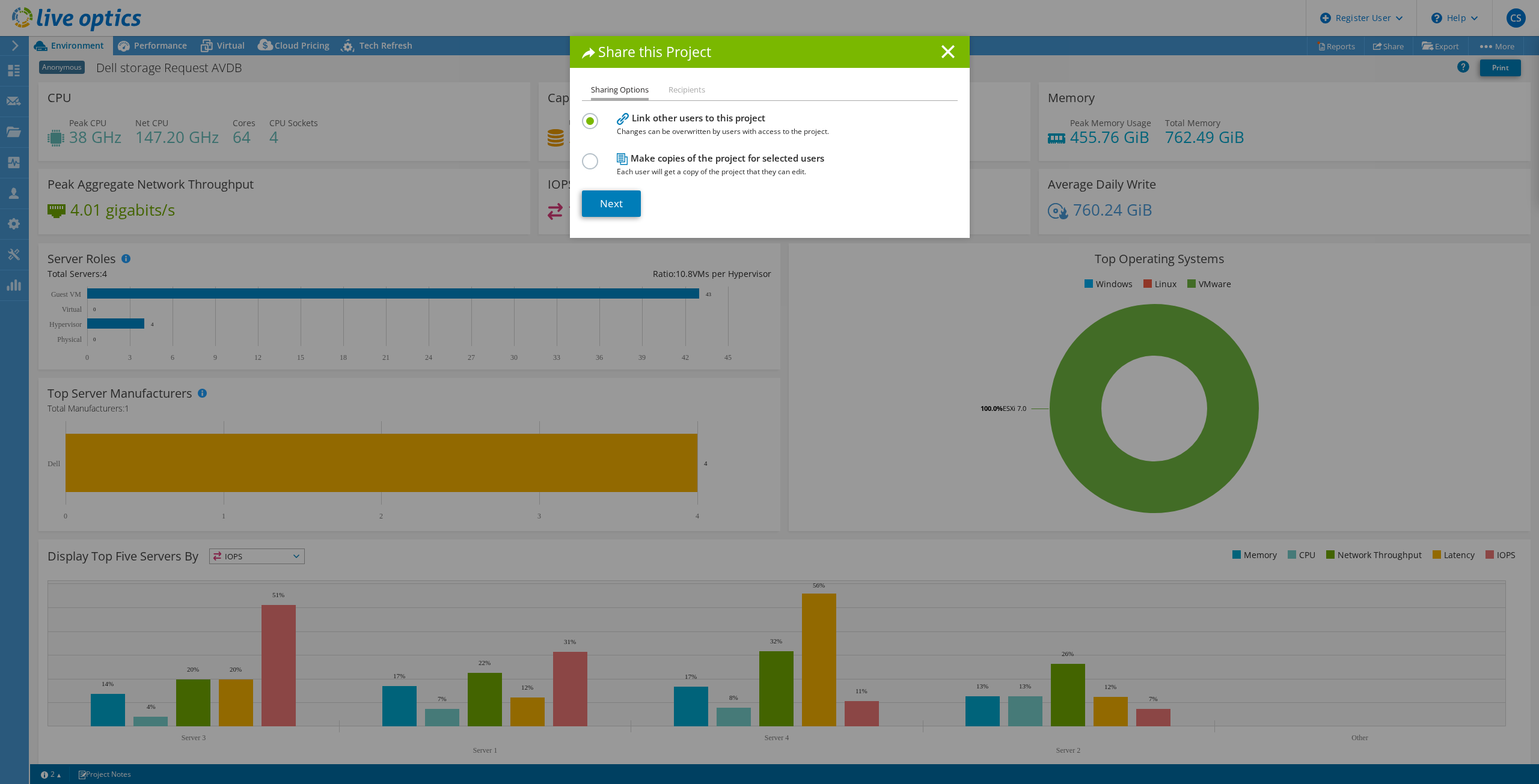
click at [681, 162] on h4 "Make copies of the project for selected users Each user will get a copy of the …" at bounding box center [767, 165] width 301 height 27
click at [588, 157] on label at bounding box center [592, 155] width 21 height 3
click at [0, 0] on input "radio" at bounding box center [0, 0] width 0 height 0
click at [605, 204] on link "Next" at bounding box center [611, 204] width 59 height 27
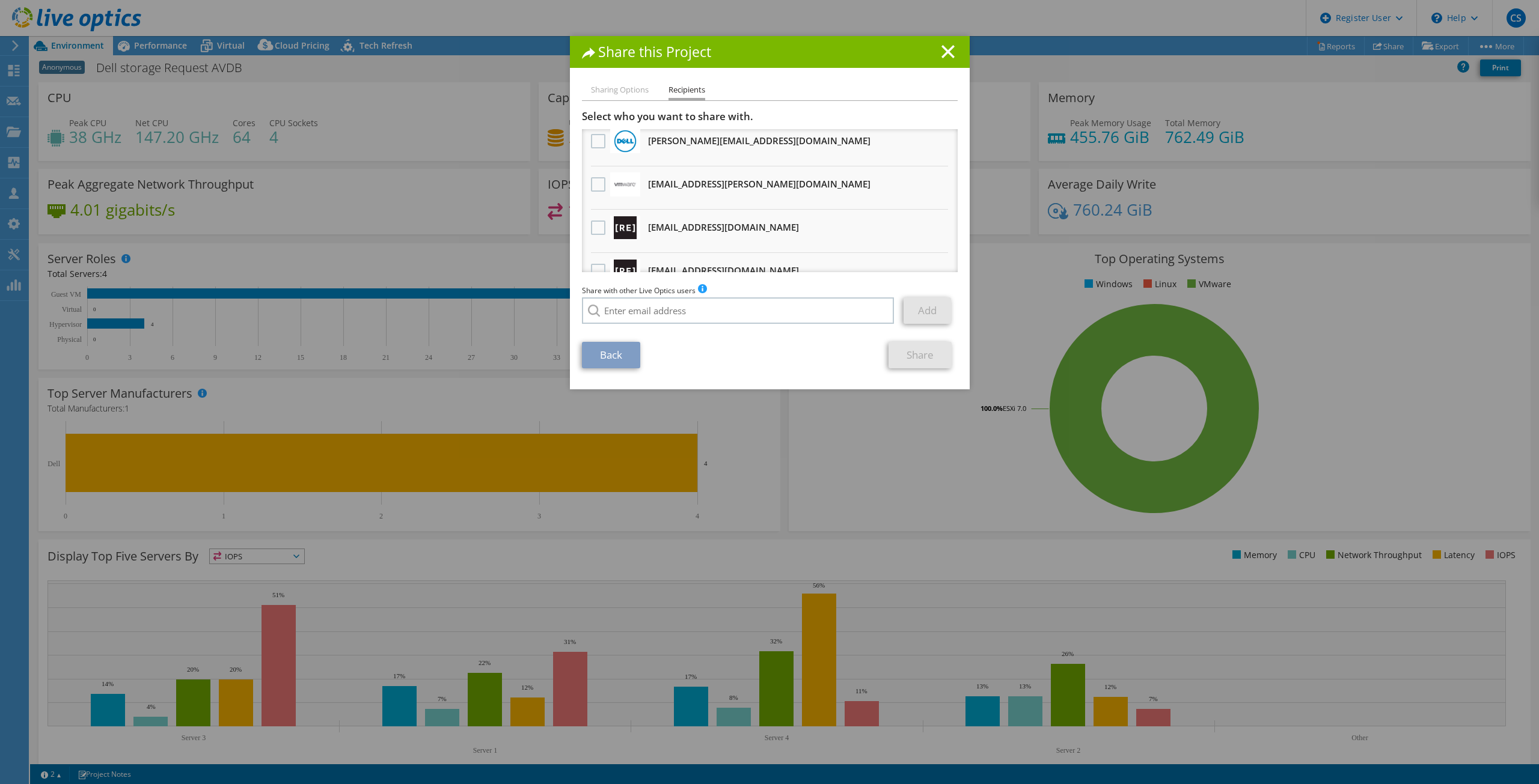
scroll to position [0, 0]
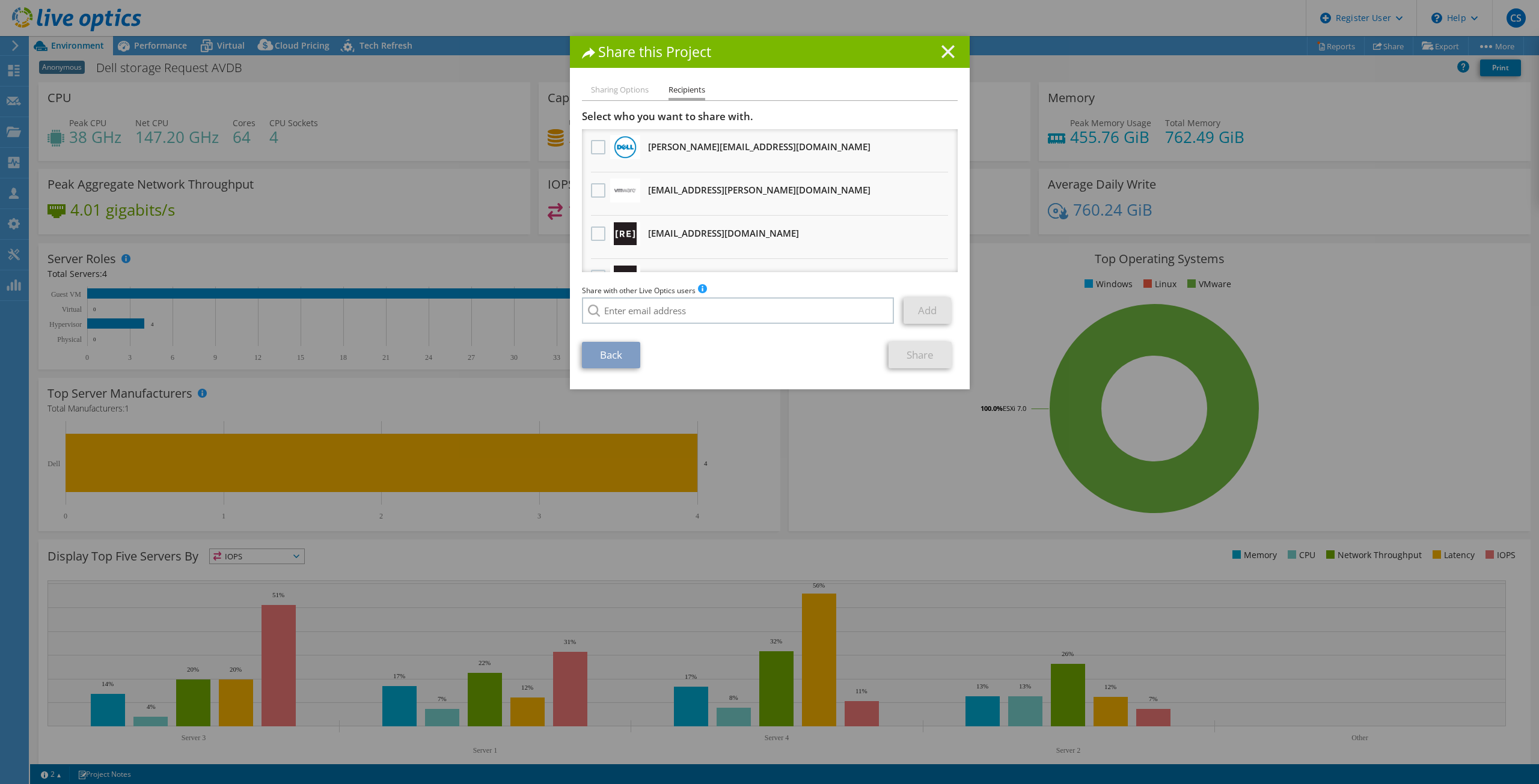
click at [948, 47] on line at bounding box center [948, 52] width 12 height 12
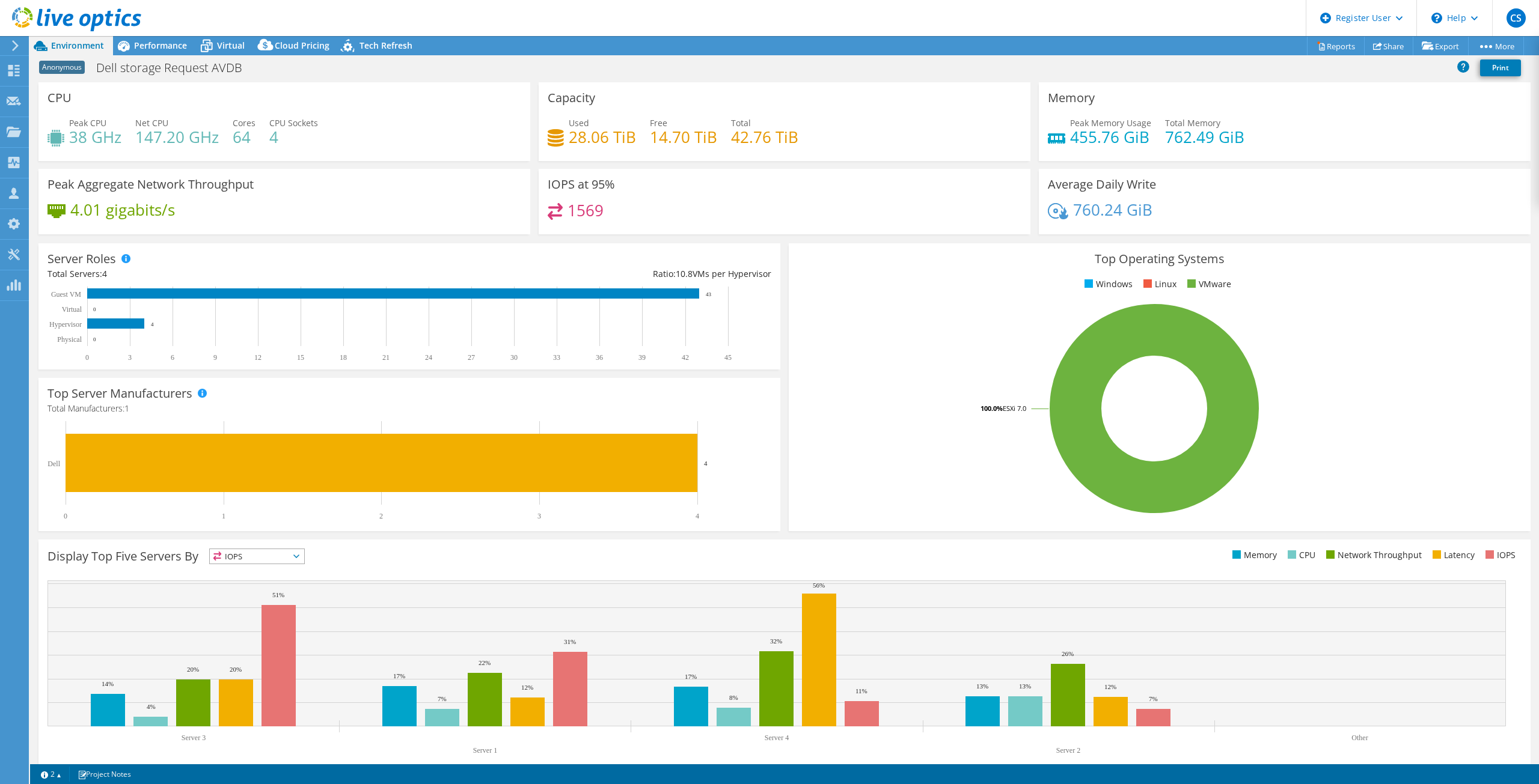
click at [74, 66] on span "Anonymous" at bounding box center [62, 67] width 46 height 13
drag, startPoint x: 110, startPoint y: 70, endPoint x: 42, endPoint y: 69, distance: 68.0
click at [42, 69] on div "Anonymous Dell storage Request AVDB Print" at bounding box center [784, 67] width 1509 height 22
click at [271, 120] on span "CPU Sockets" at bounding box center [294, 123] width 48 height 11
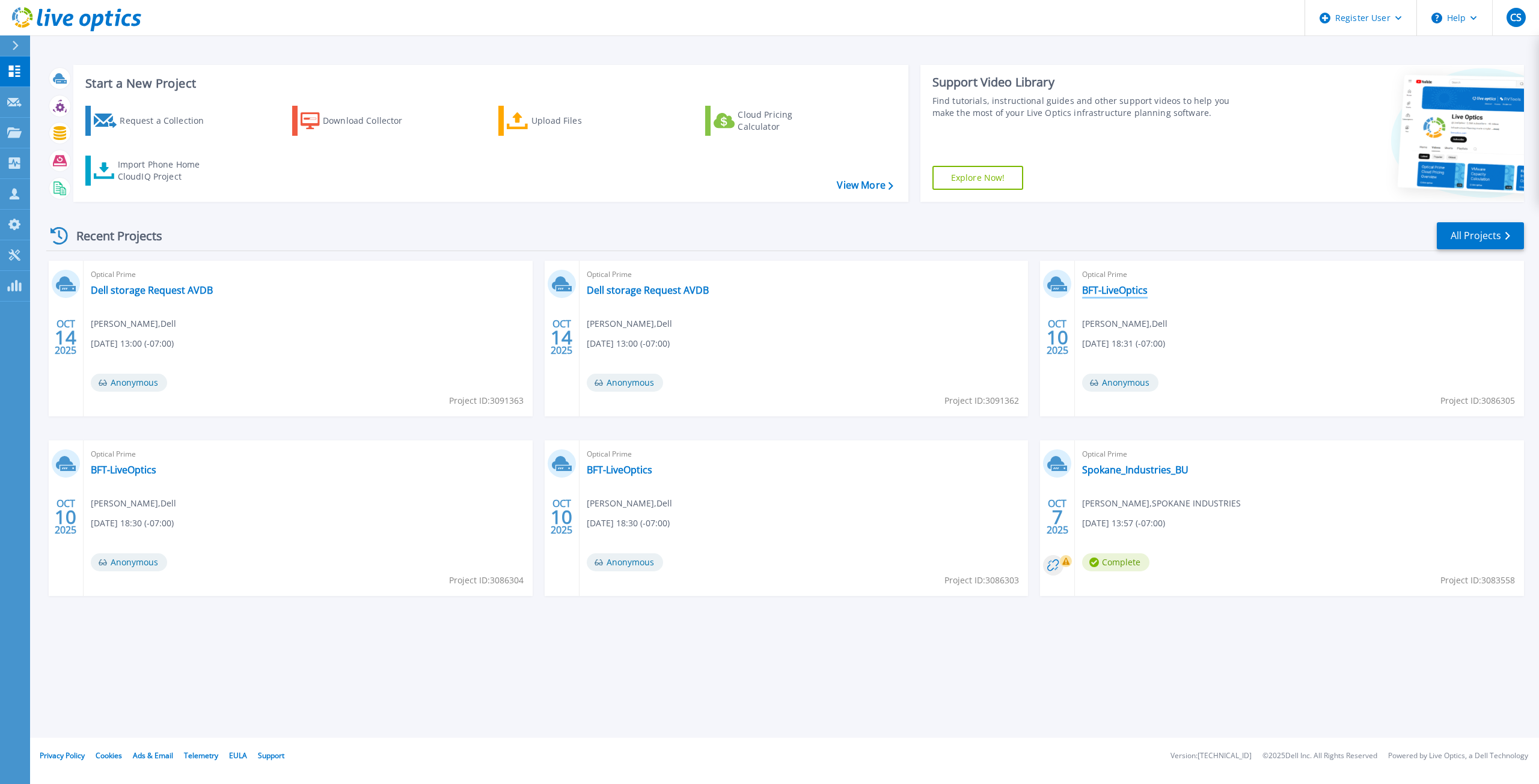
click at [1126, 294] on link "BFT-LiveOptics" at bounding box center [1115, 290] width 66 height 12
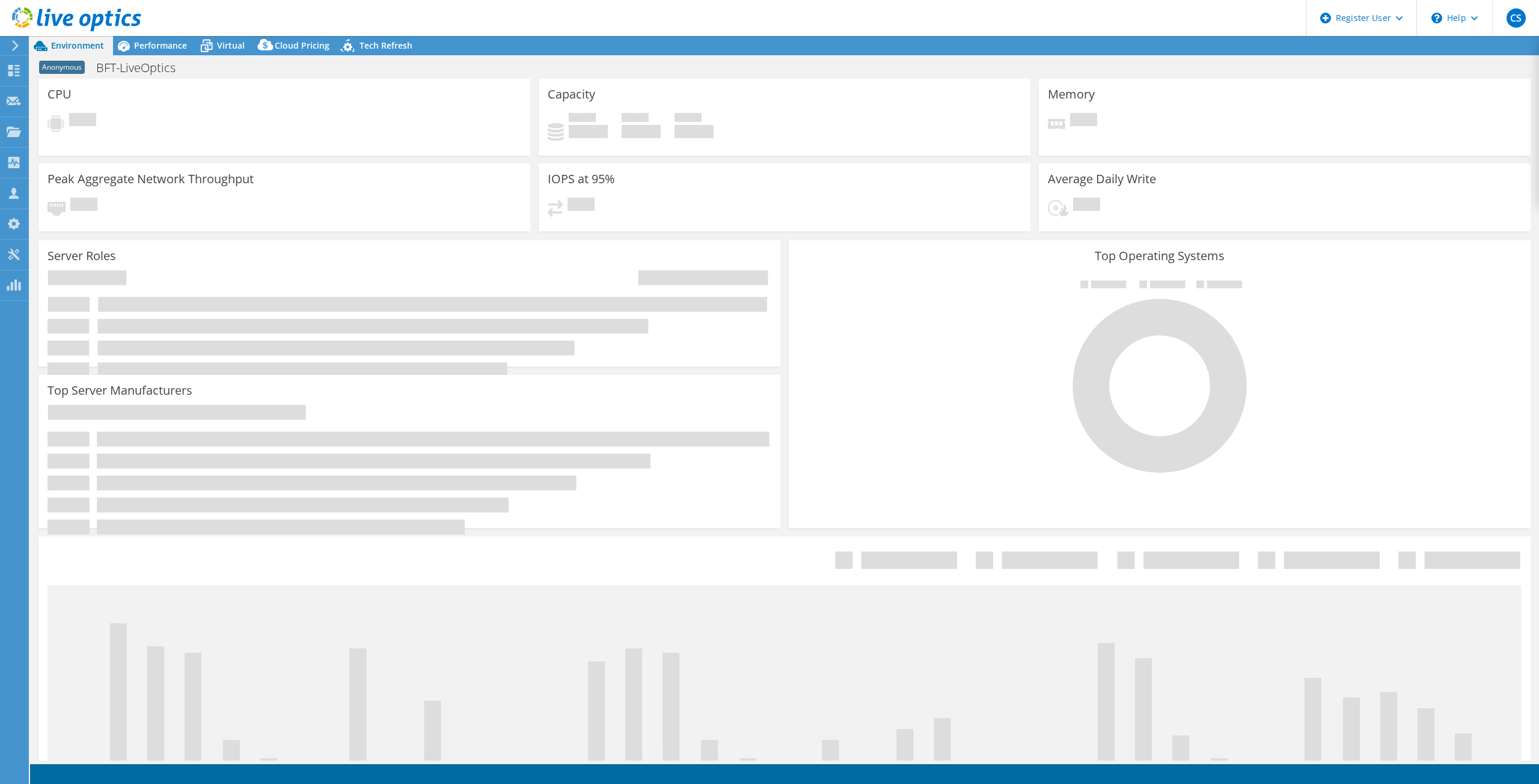
select select "USD"
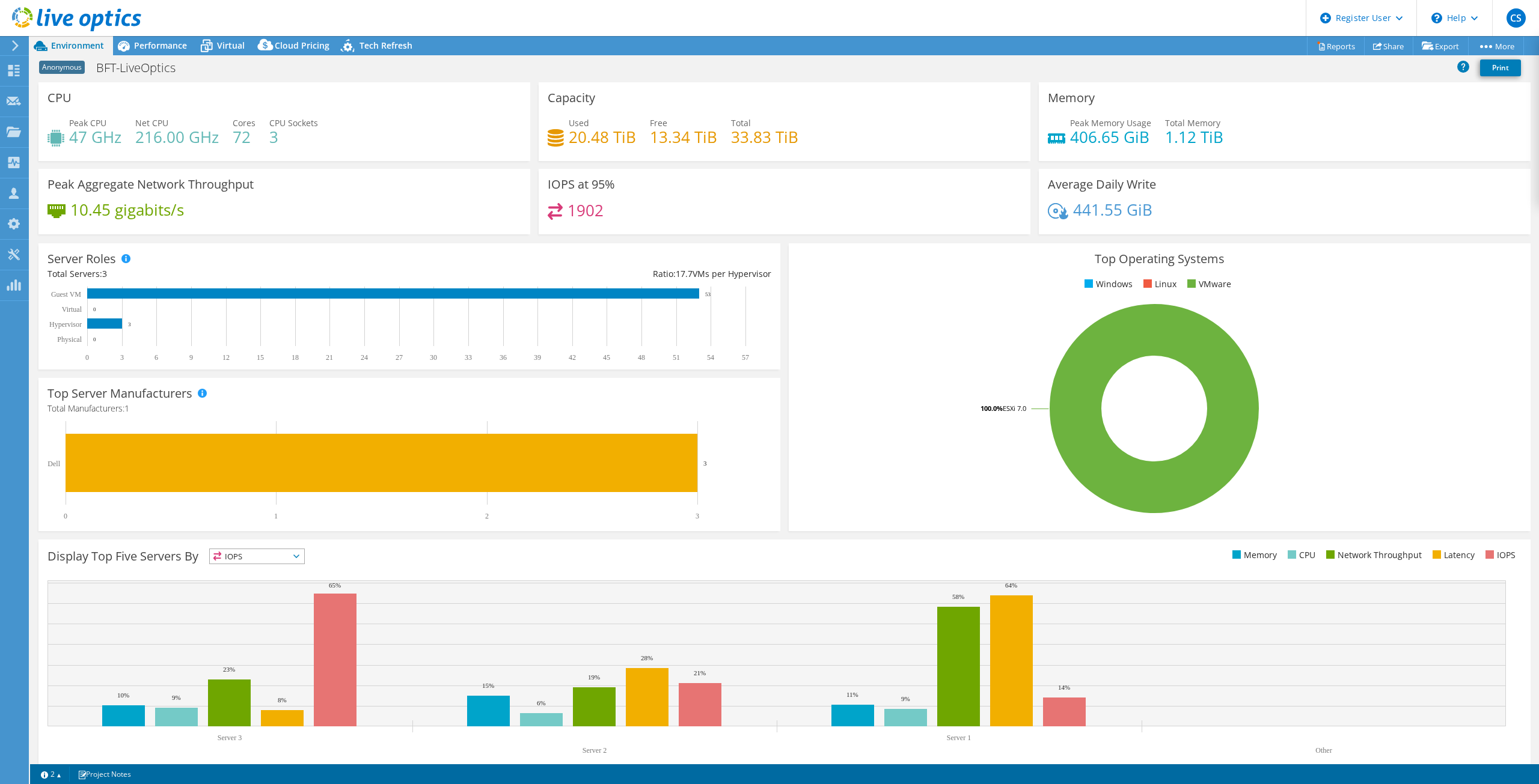
click at [71, 65] on span "Anonymous" at bounding box center [62, 67] width 46 height 13
click at [71, 67] on span "Anonymous" at bounding box center [62, 67] width 46 height 13
drag, startPoint x: 159, startPoint y: 102, endPoint x: 154, endPoint y: 109, distance: 8.6
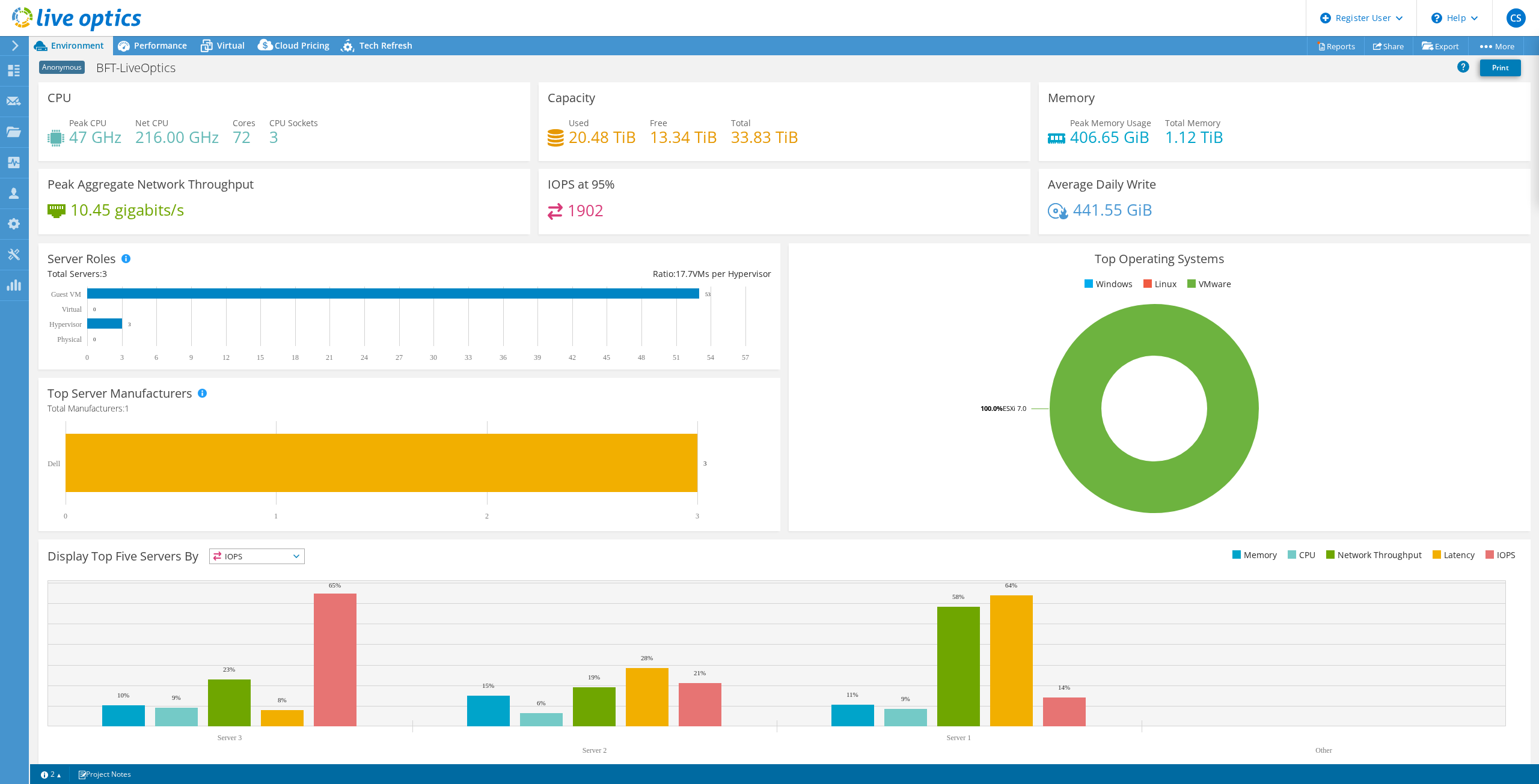
click at [159, 109] on div "CPU Peak CPU 47 GHz Net CPU 216.00 GHz Cores 72 CPU Sockets 3" at bounding box center [284, 122] width 492 height 79
click at [169, 42] on span "Performance" at bounding box center [160, 45] width 53 height 11
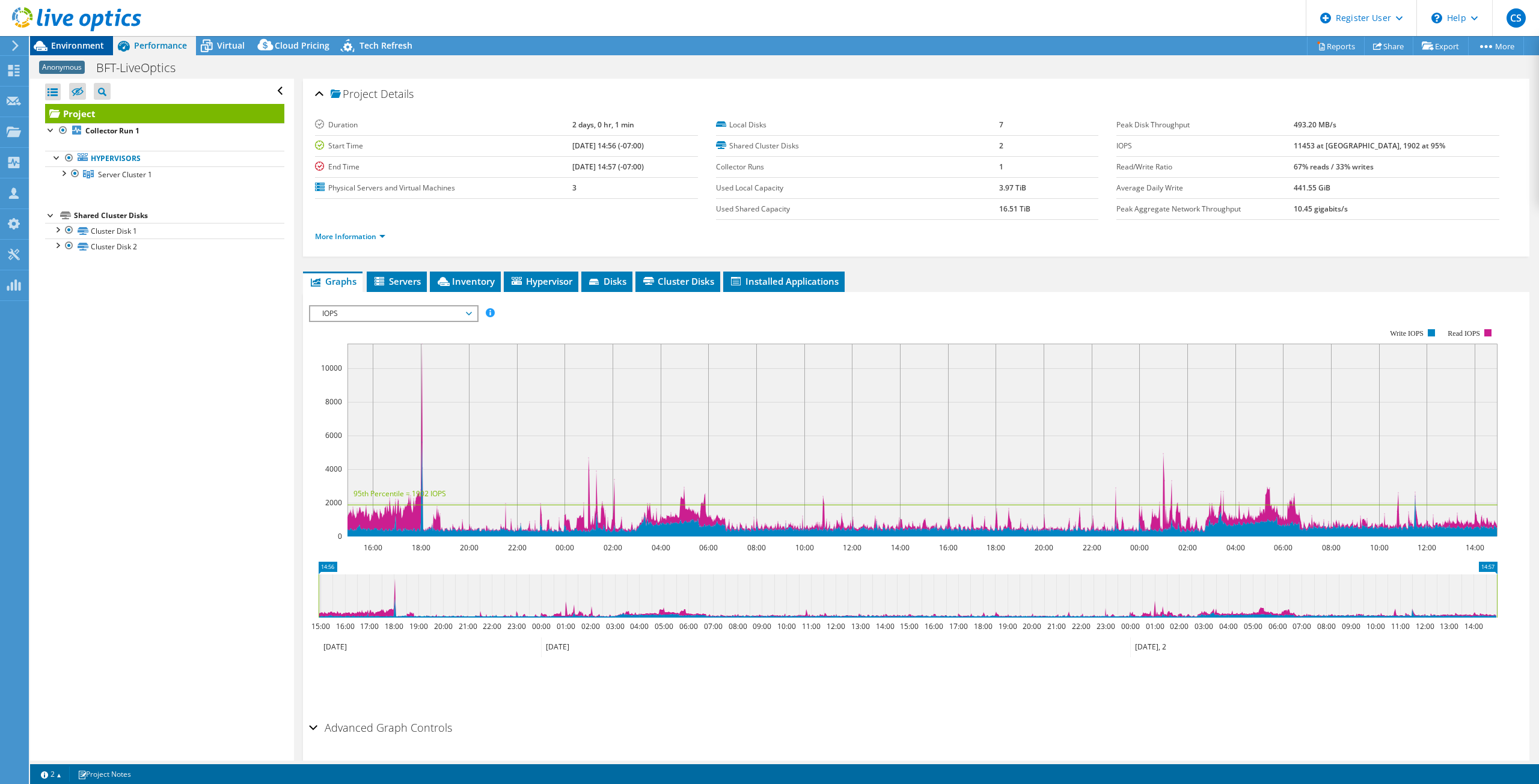
click at [59, 42] on span "Environment" at bounding box center [77, 45] width 53 height 11
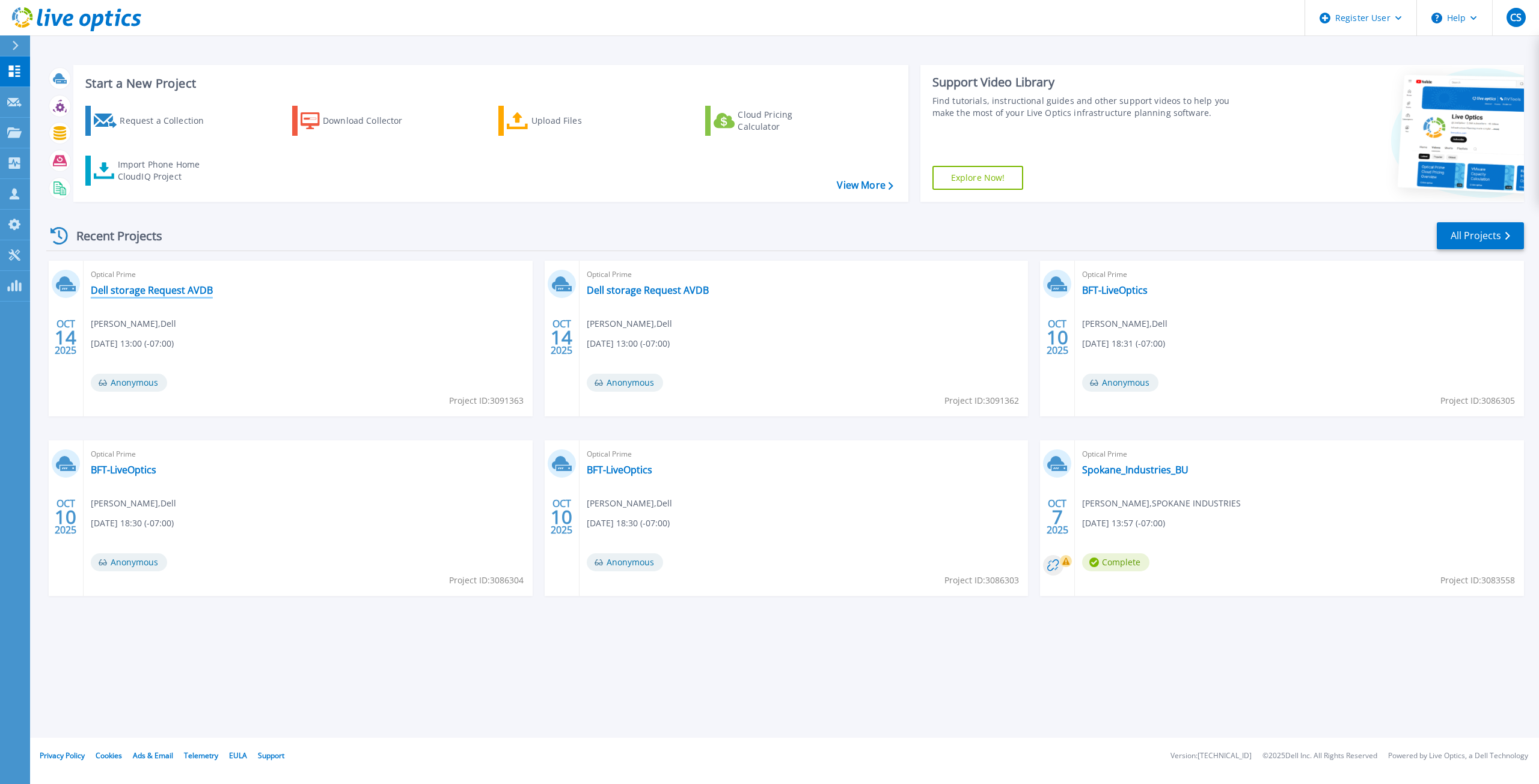
click at [182, 289] on link "Dell storage Request AVDB" at bounding box center [152, 290] width 122 height 12
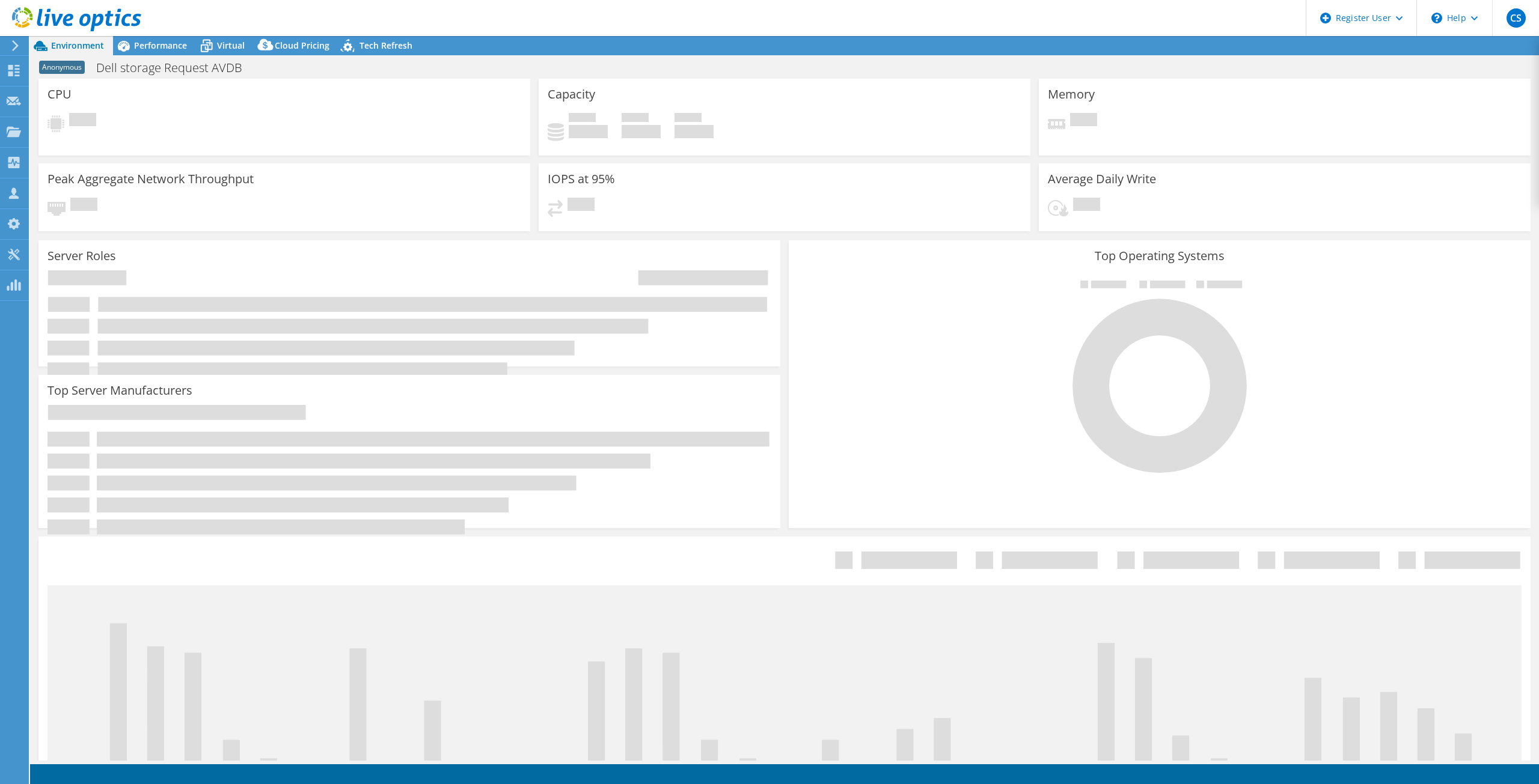
select select "USD"
